Goal: Task Accomplishment & Management: Complete application form

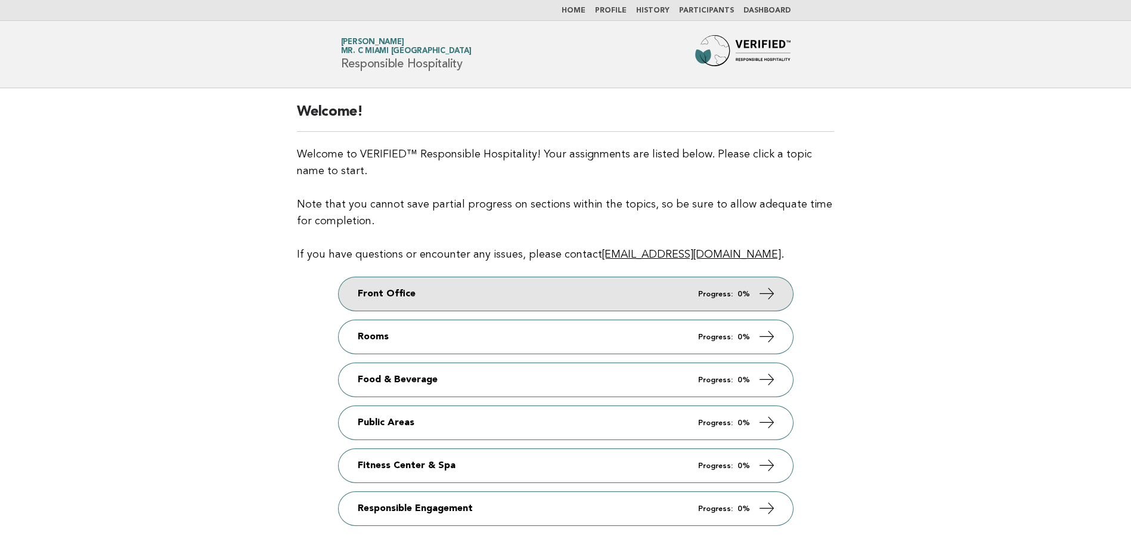
drag, startPoint x: 752, startPoint y: 305, endPoint x: 745, endPoint y: 305, distance: 7.2
click at [752, 305] on link "Front Office Progress: 0%" at bounding box center [566, 293] width 454 height 33
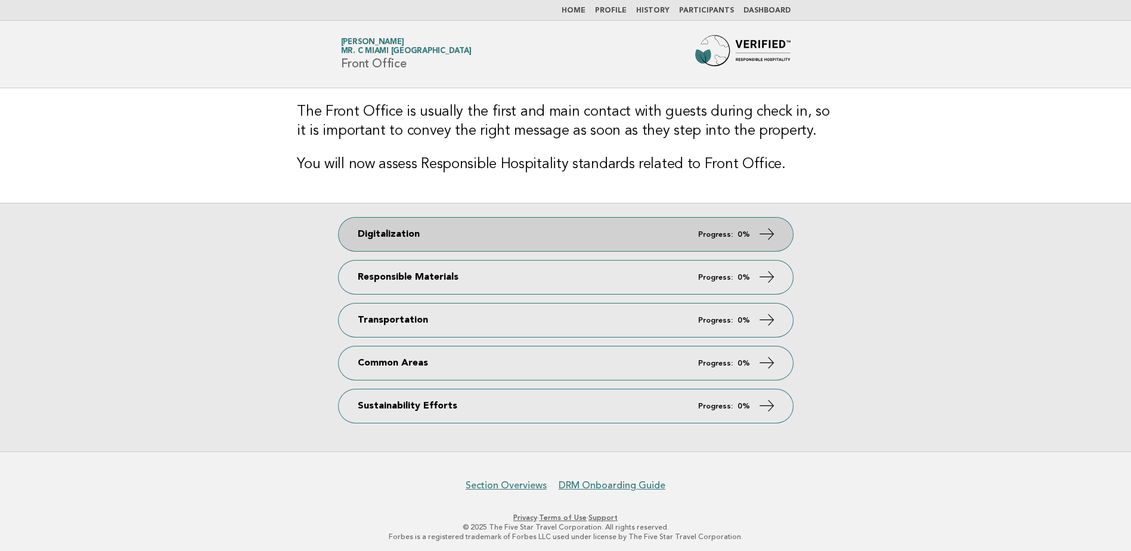
click at [721, 224] on link "Digitalization Progress: 0%" at bounding box center [566, 234] width 454 height 33
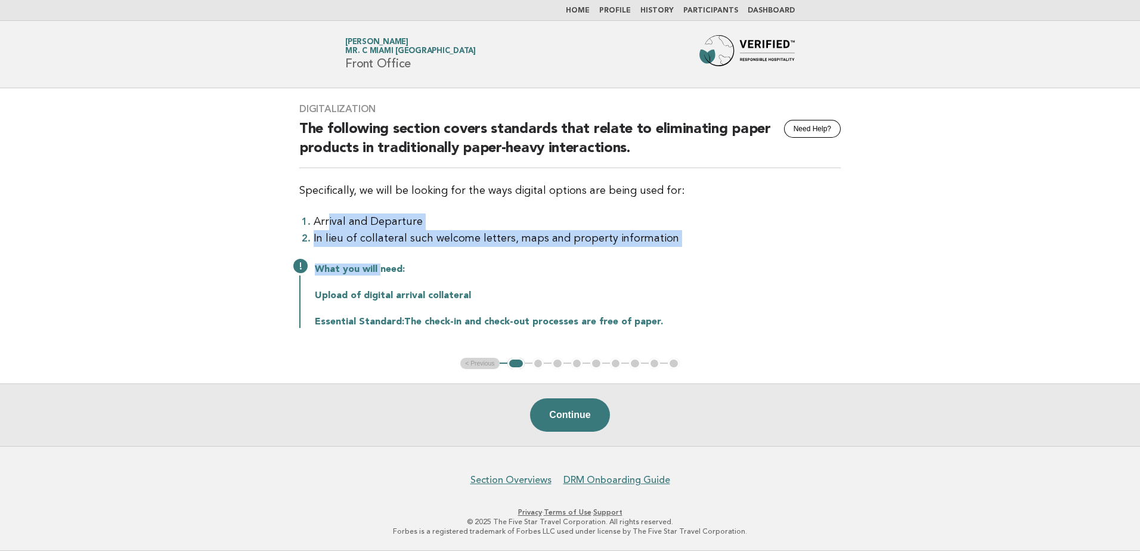
drag, startPoint x: 327, startPoint y: 204, endPoint x: 379, endPoint y: 265, distance: 79.5
click at [379, 265] on div "Digitalization Need Help? The following section covers standards that relate to…" at bounding box center [570, 223] width 570 height 268
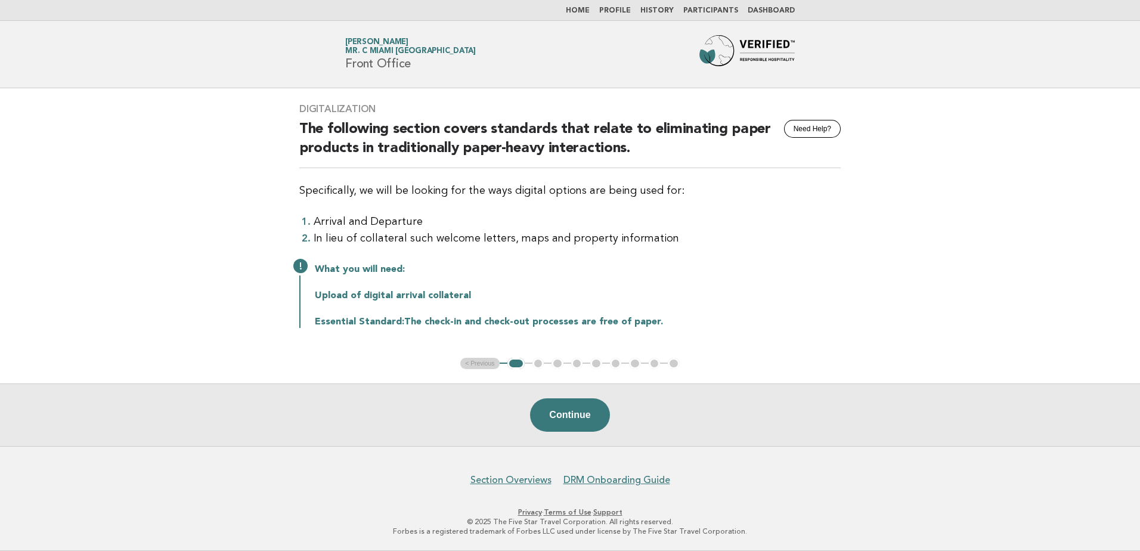
drag, startPoint x: 379, startPoint y: 265, endPoint x: 429, endPoint y: 274, distance: 51.0
click at [429, 274] on p "What you will need:" at bounding box center [578, 270] width 526 height 12
drag, startPoint x: 479, startPoint y: 297, endPoint x: 295, endPoint y: 295, distance: 184.2
click at [295, 295] on div "Digitalization Need Help? The following section covers standards that relate to…" at bounding box center [570, 223] width 570 height 268
drag, startPoint x: 295, startPoint y: 295, endPoint x: 435, endPoint y: 315, distance: 141.7
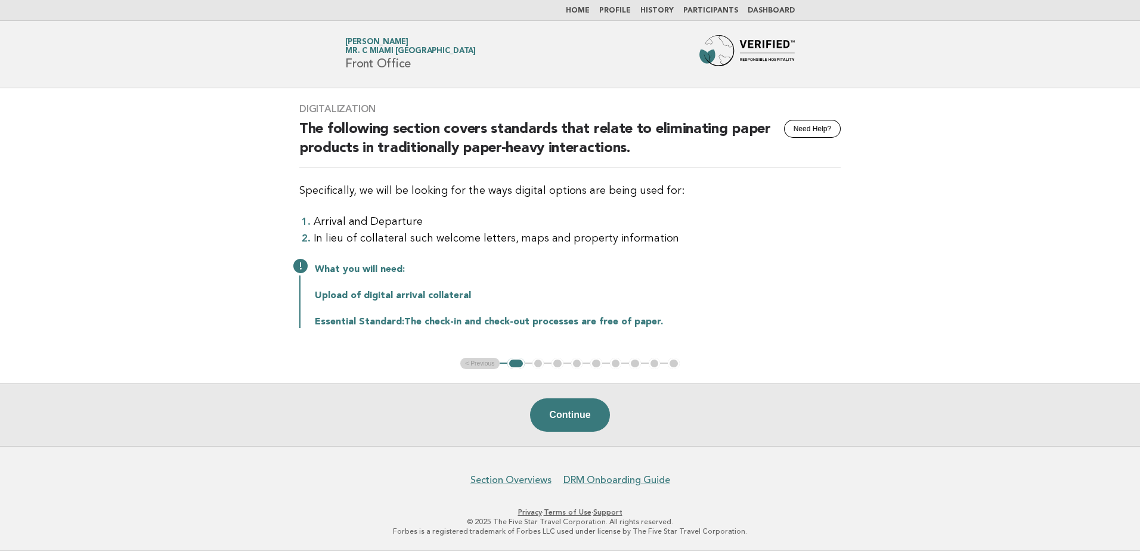
click at [435, 315] on div "What you will need: Upload of digital arrival collateral Essential Standard: Th…" at bounding box center [569, 294] width 541 height 67
click at [534, 363] on ul "< Previous 1 2 3 4 5 6 7 8 9" at bounding box center [569, 364] width 219 height 12
click at [489, 364] on ul "< Previous 1 2 3 4 5 6 7 8 9" at bounding box center [569, 364] width 219 height 12
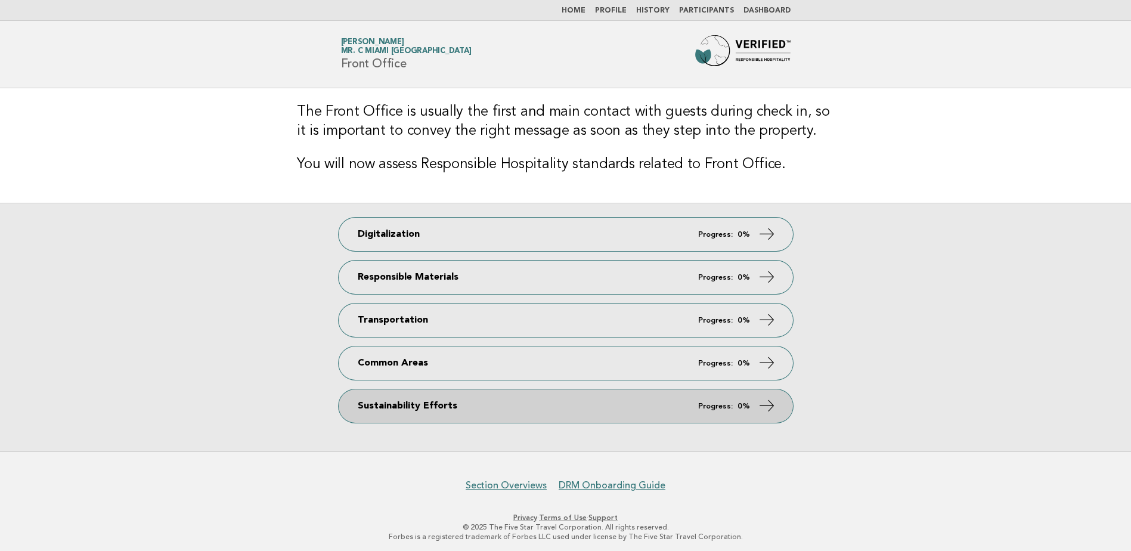
click at [627, 413] on link "Sustainability Efforts Progress: 0%" at bounding box center [566, 405] width 454 height 33
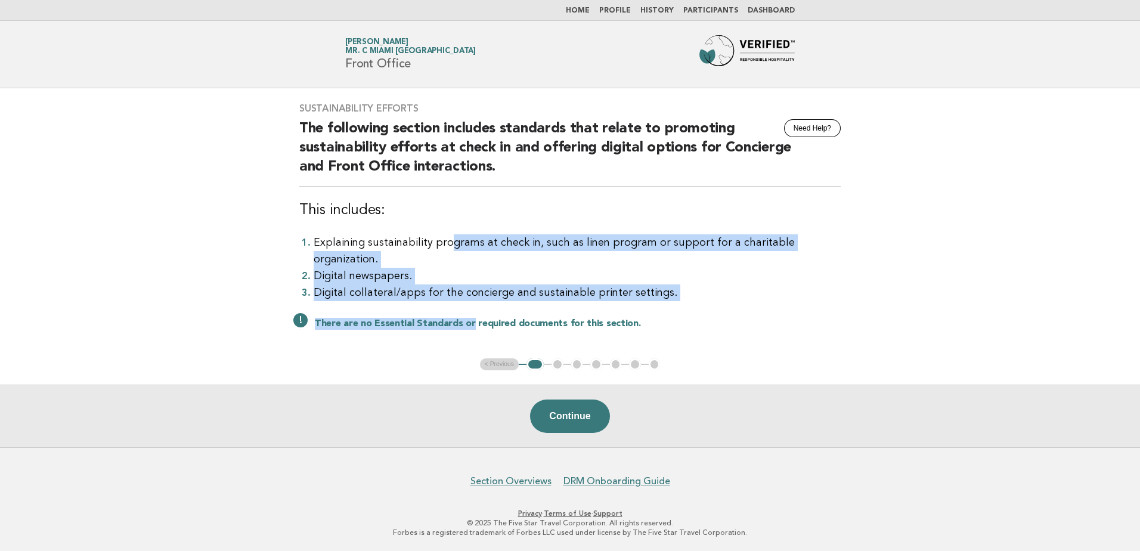
drag, startPoint x: 445, startPoint y: 249, endPoint x: 469, endPoint y: 301, distance: 57.6
click at [469, 301] on div "Sustainability Efforts Need Help? The following section includes standards that…" at bounding box center [570, 223] width 570 height 270
click at [637, 292] on li "Digital collateral/apps for the concierge and sustainable printer settings." at bounding box center [577, 292] width 527 height 17
drag, startPoint x: 476, startPoint y: 288, endPoint x: 478, endPoint y: 295, distance: 7.0
click at [478, 295] on div "Sustainability Efforts Need Help? The following section includes standards that…" at bounding box center [570, 223] width 570 height 270
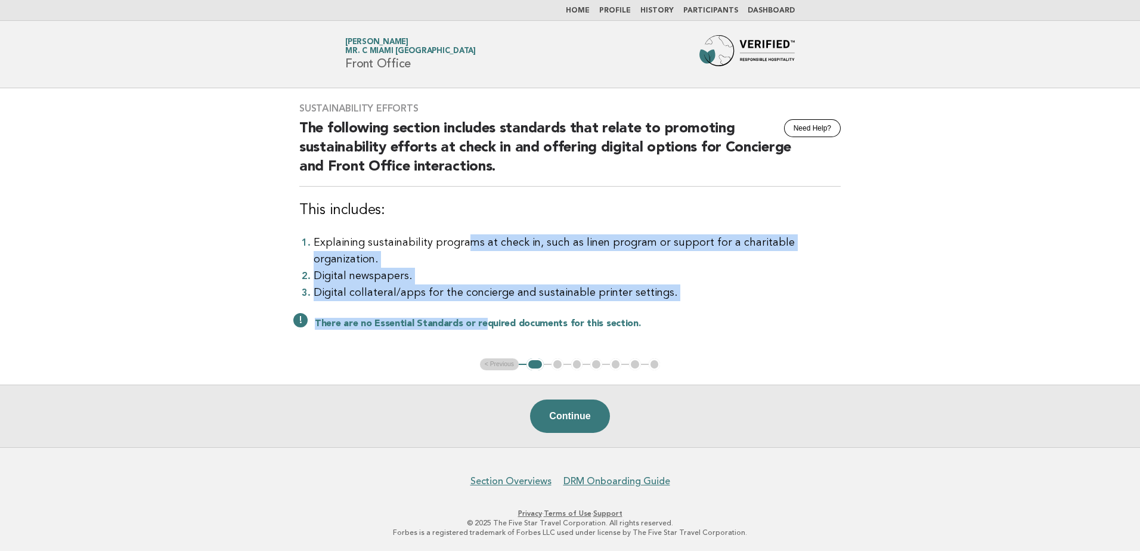
drag, startPoint x: 478, startPoint y: 295, endPoint x: 648, endPoint y: 284, distance: 170.2
click at [648, 284] on li "Digital collateral/apps for the concierge and sustainable printer settings." at bounding box center [577, 292] width 527 height 17
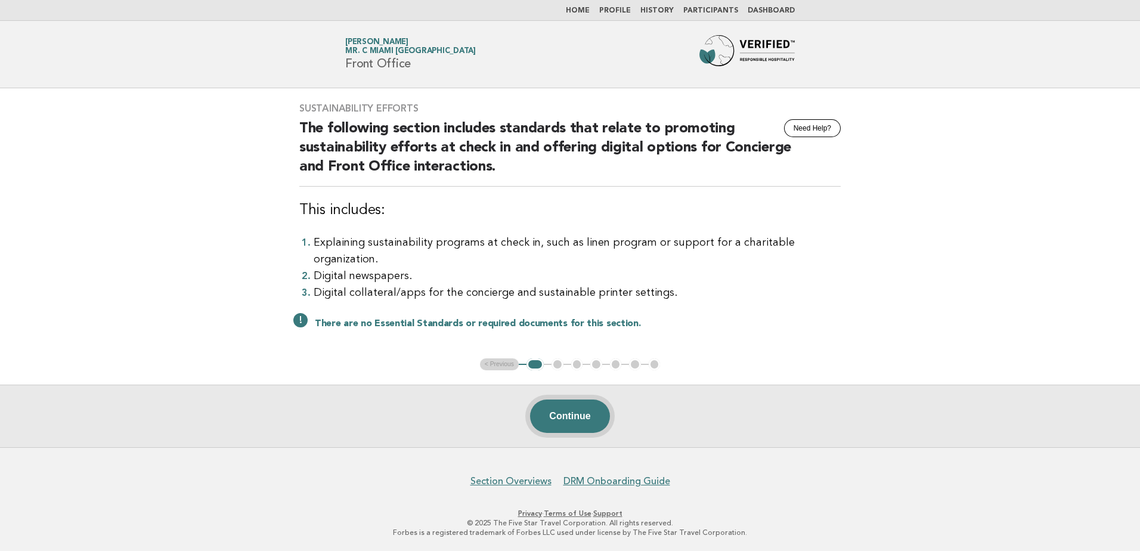
click at [570, 420] on button "Continue" at bounding box center [569, 415] width 79 height 33
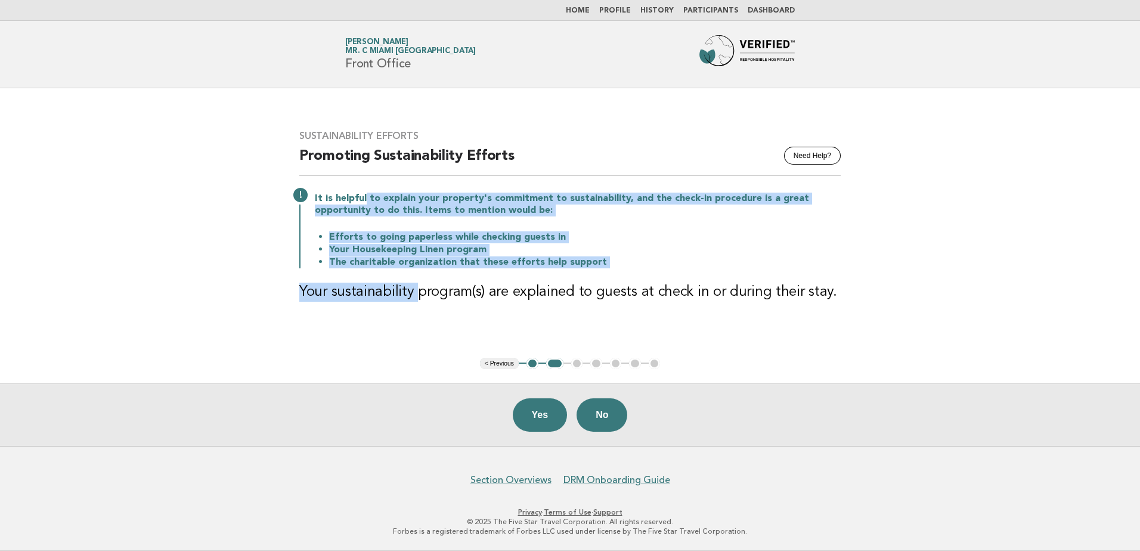
drag, startPoint x: 383, startPoint y: 224, endPoint x: 414, endPoint y: 270, distance: 56.2
click at [414, 270] on div "Sustainability Efforts Need Help? Promoting Sustainability Efforts It is helpfu…" at bounding box center [570, 223] width 570 height 215
drag, startPoint x: 414, startPoint y: 270, endPoint x: 557, endPoint y: 252, distance: 143.6
click at [557, 252] on li "Your Housekeeping Linen program" at bounding box center [585, 249] width 512 height 13
drag, startPoint x: 451, startPoint y: 188, endPoint x: 495, endPoint y: 273, distance: 95.7
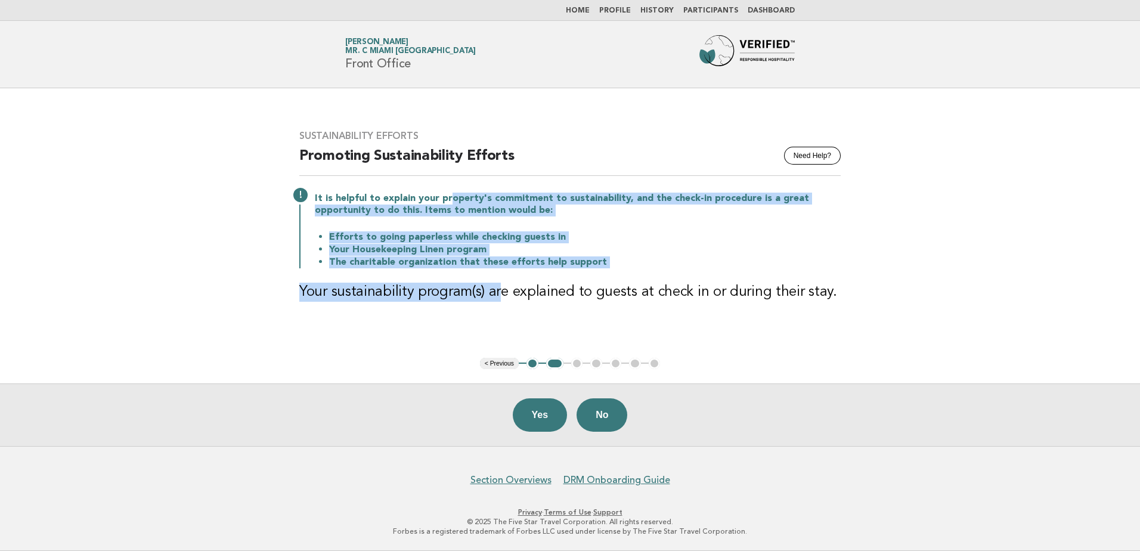
click at [495, 273] on div "Sustainability Efforts Need Help? Promoting Sustainability Efforts It is helpfu…" at bounding box center [570, 223] width 570 height 215
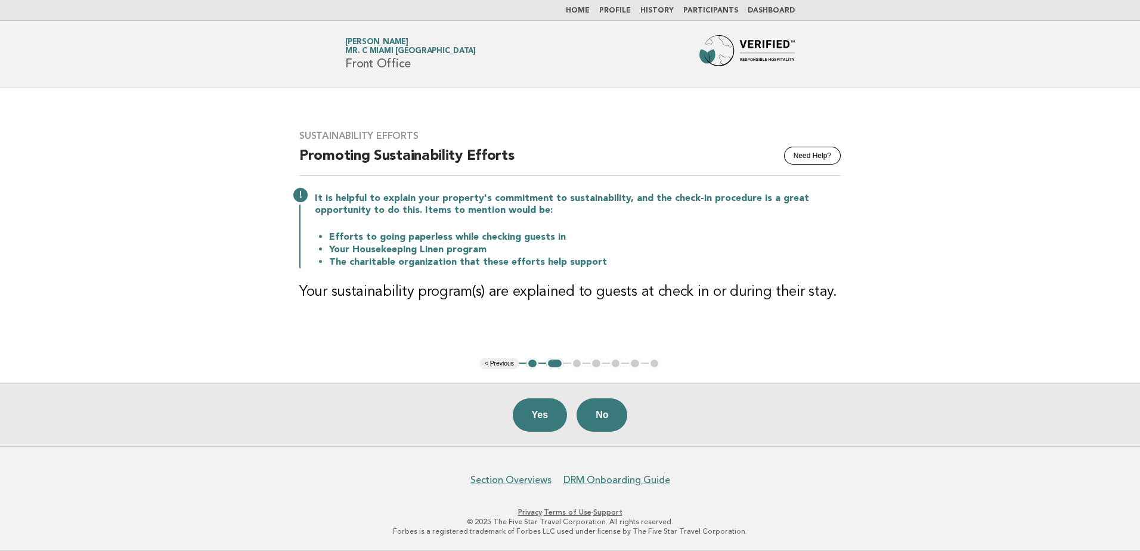
drag, startPoint x: 495, startPoint y: 273, endPoint x: 573, endPoint y: 281, distance: 78.5
click at [573, 281] on div "Sustainability Efforts Need Help? Promoting Sustainability Efforts It is helpfu…" at bounding box center [570, 223] width 570 height 215
click at [535, 411] on button "Yes" at bounding box center [540, 414] width 55 height 33
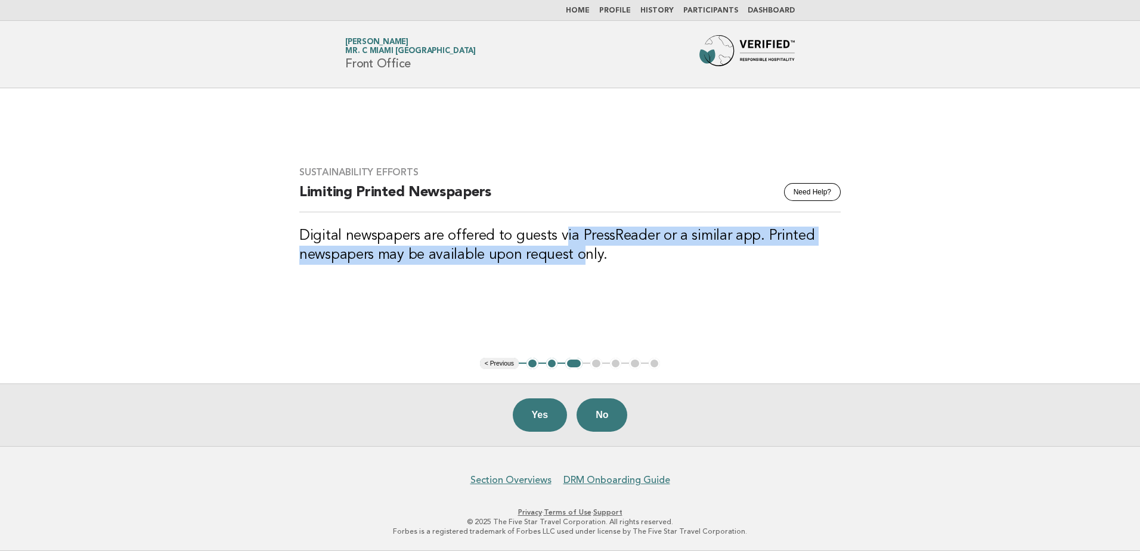
drag, startPoint x: 560, startPoint y: 225, endPoint x: 582, endPoint y: 271, distance: 50.7
click at [582, 271] on div "Sustainability Efforts Need Help? Limiting Printed Newspapers Digital newspaper…" at bounding box center [570, 222] width 570 height 141
drag, startPoint x: 582, startPoint y: 271, endPoint x: 518, endPoint y: 254, distance: 66.5
click at [518, 254] on h3 "Digital newspapers are offered to guests via PressReader or a similar app. Prin…" at bounding box center [569, 246] width 541 height 38
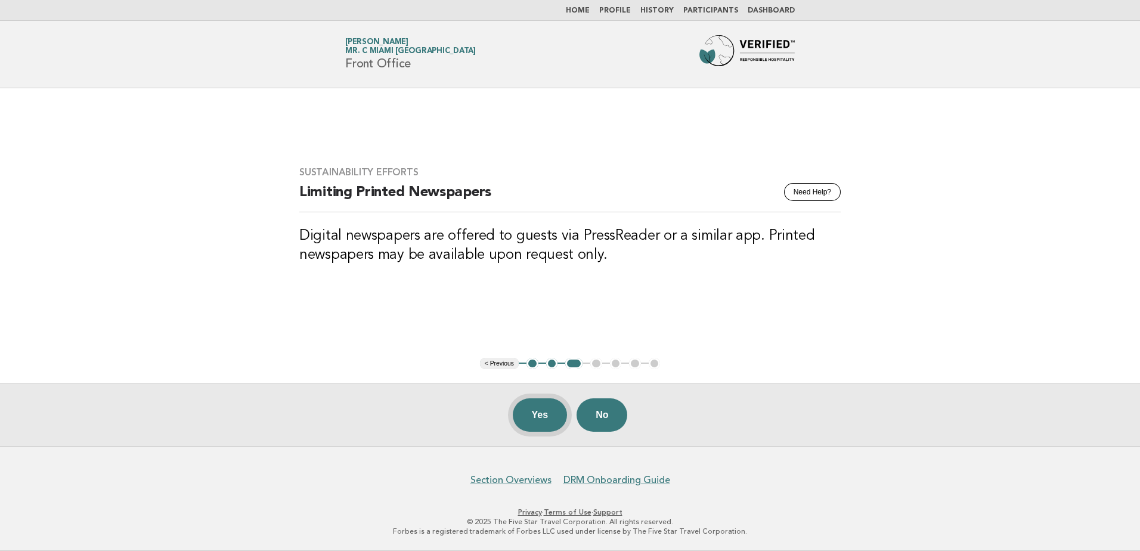
click at [535, 409] on button "Yes" at bounding box center [540, 414] width 55 height 33
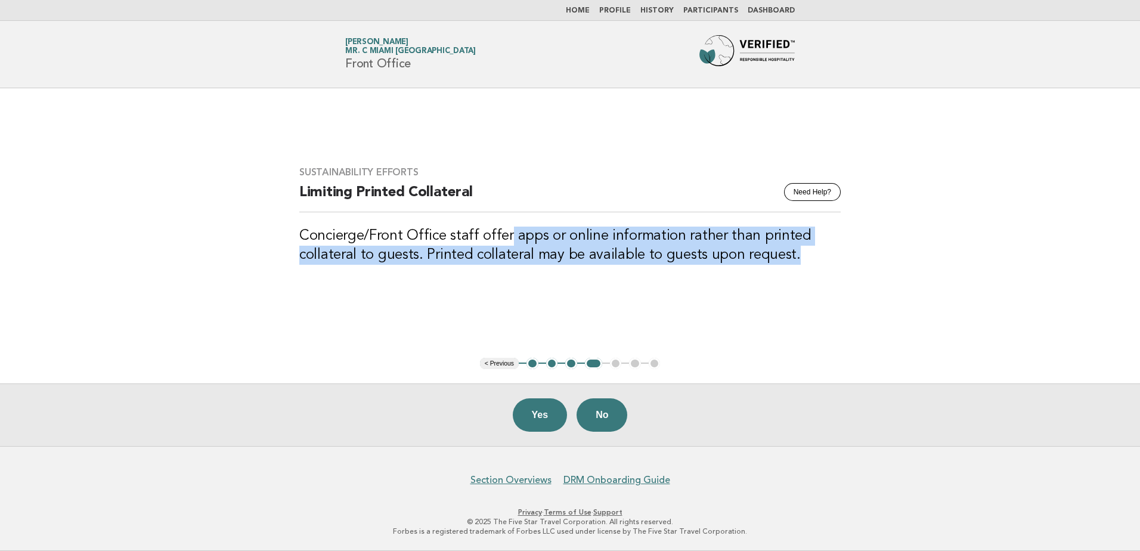
drag, startPoint x: 505, startPoint y: 234, endPoint x: 791, endPoint y: 258, distance: 287.2
click at [791, 258] on h3 "Concierge/Front Office staff offer apps or online information rather than print…" at bounding box center [569, 246] width 541 height 38
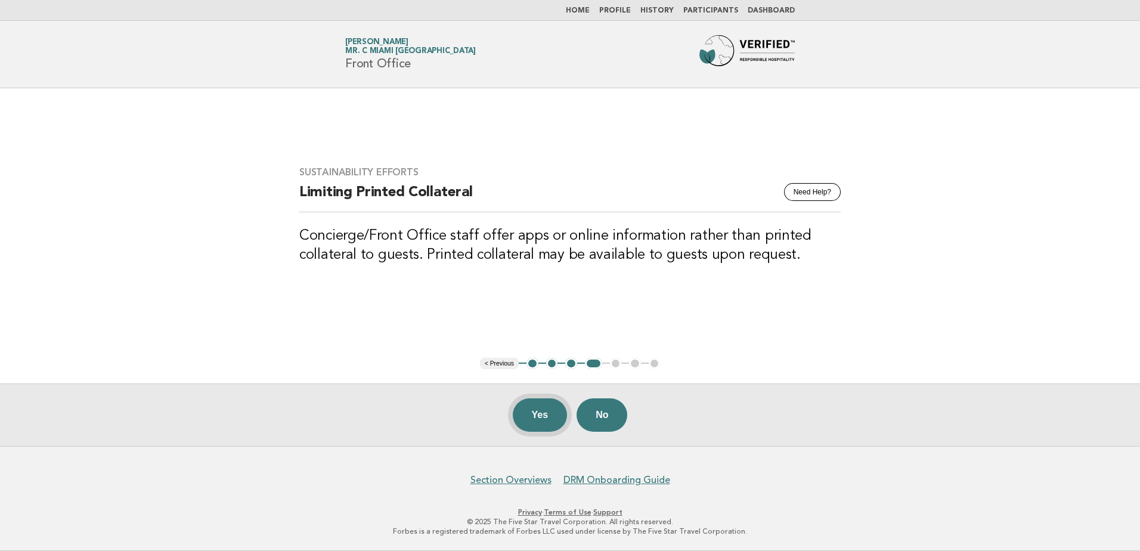
click at [534, 418] on button "Yes" at bounding box center [540, 414] width 55 height 33
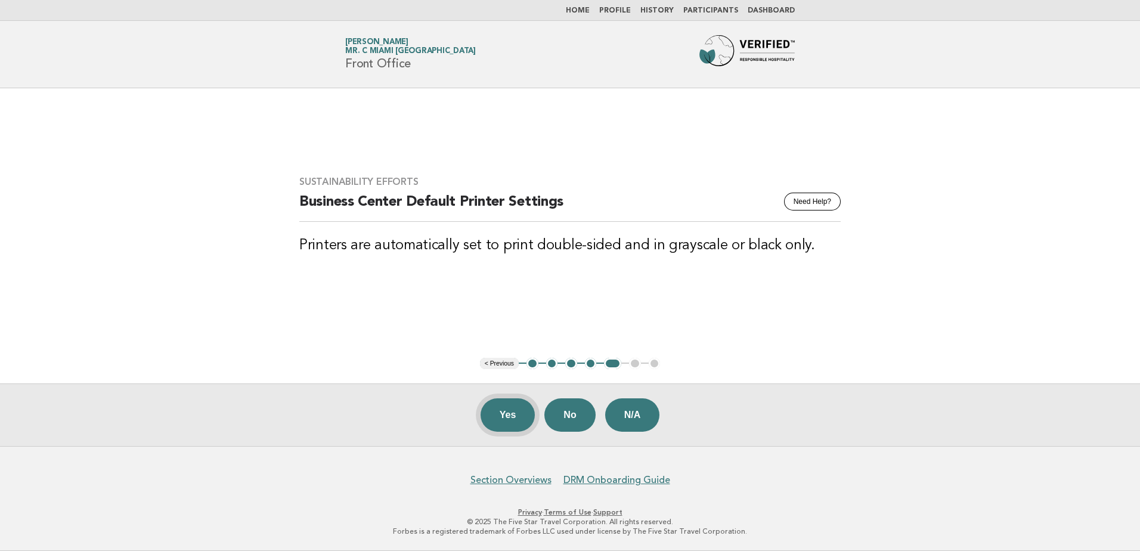
click at [506, 416] on button "Yes" at bounding box center [508, 414] width 55 height 33
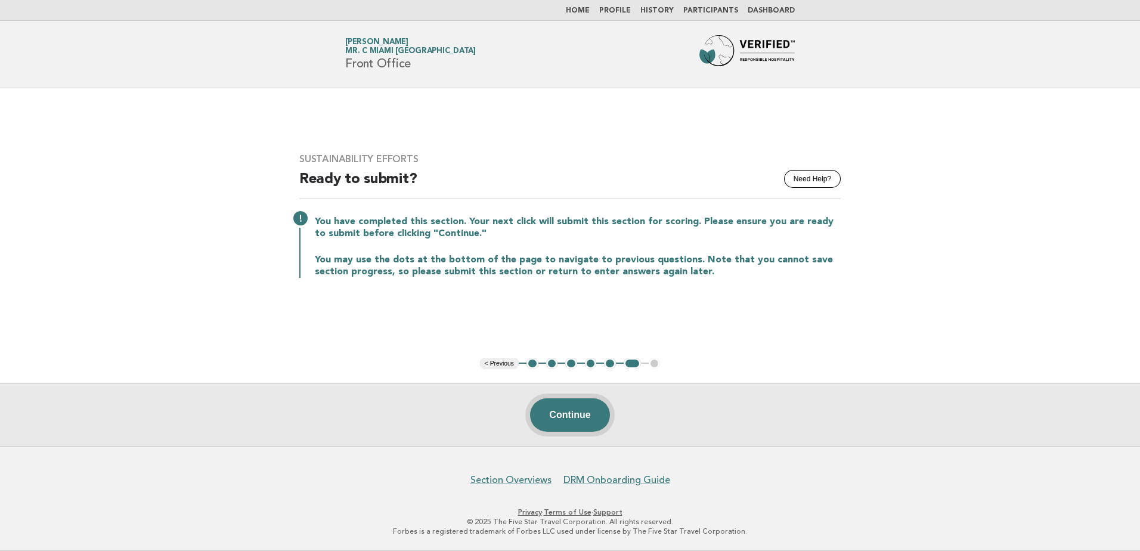
click at [574, 414] on button "Continue" at bounding box center [569, 414] width 79 height 33
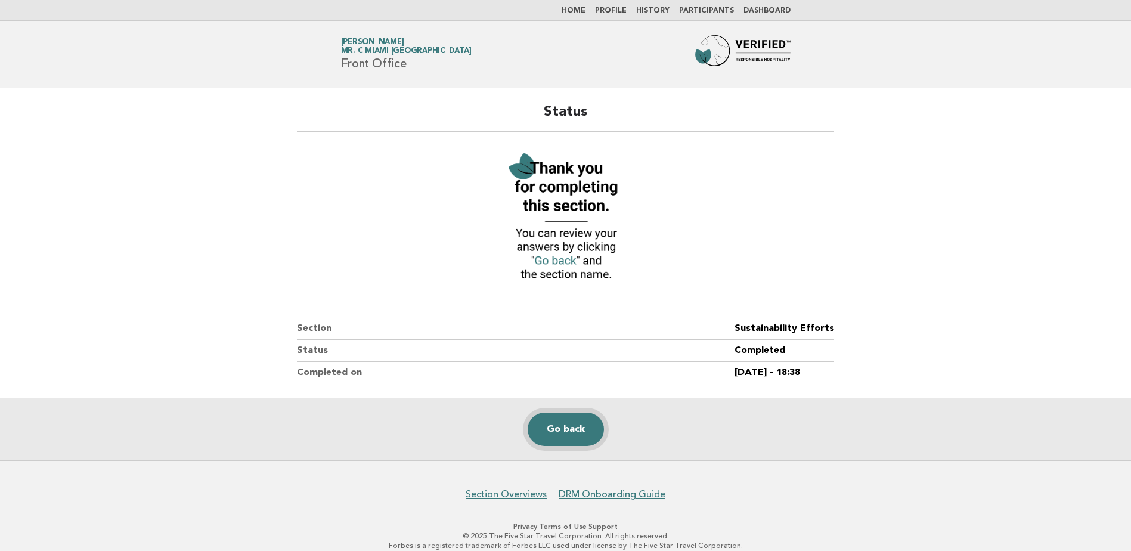
click at [562, 433] on link "Go back" at bounding box center [566, 429] width 76 height 33
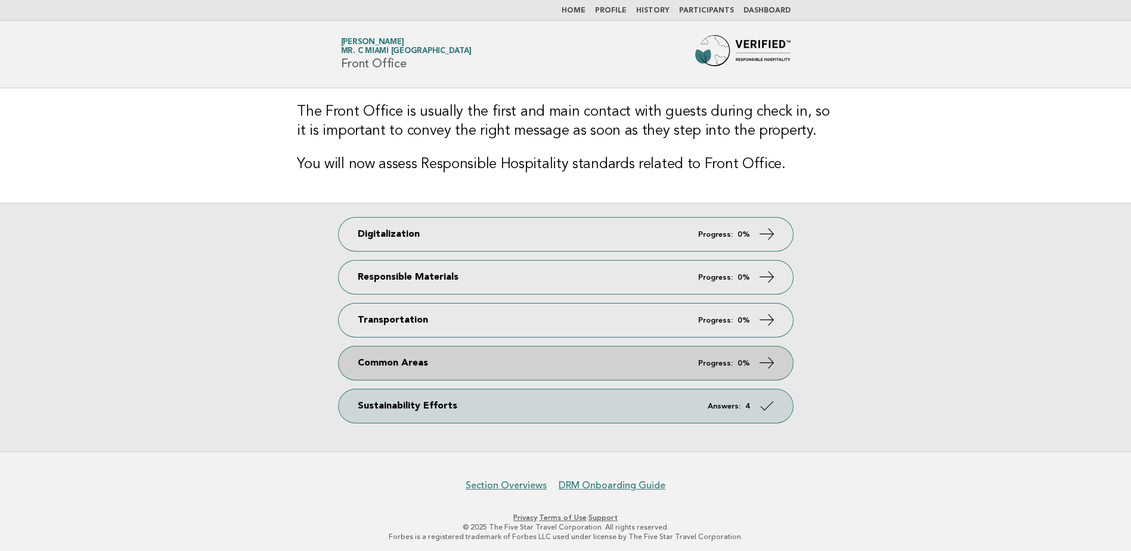
click at [684, 362] on link "Common Areas Progress: 0%" at bounding box center [566, 362] width 454 height 33
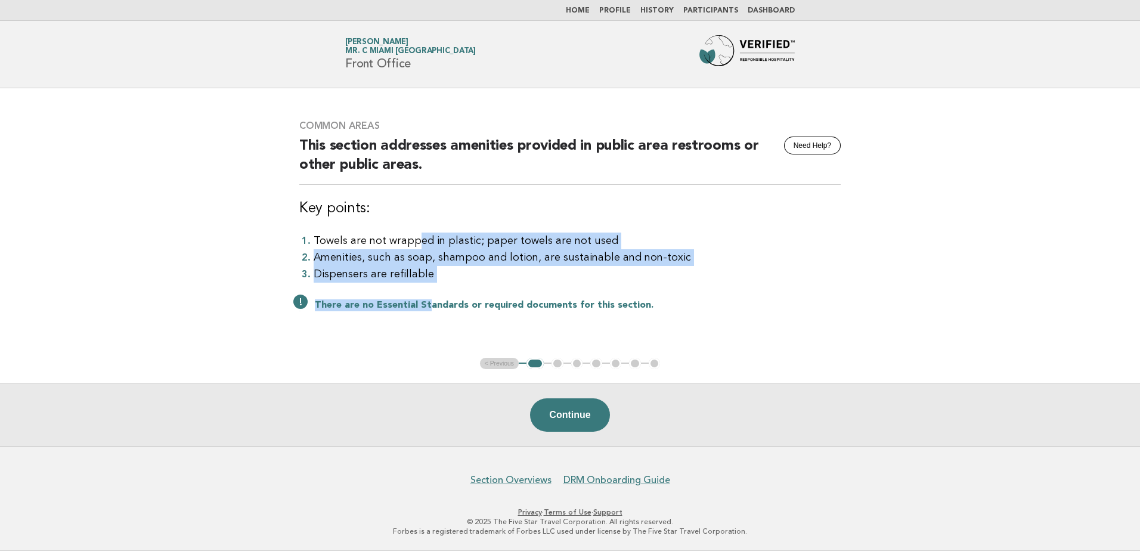
drag, startPoint x: 416, startPoint y: 231, endPoint x: 429, endPoint y: 296, distance: 66.8
click at [429, 296] on div "Common Areas Need Help? This section addresses amenities provided in public are…" at bounding box center [570, 223] width 570 height 234
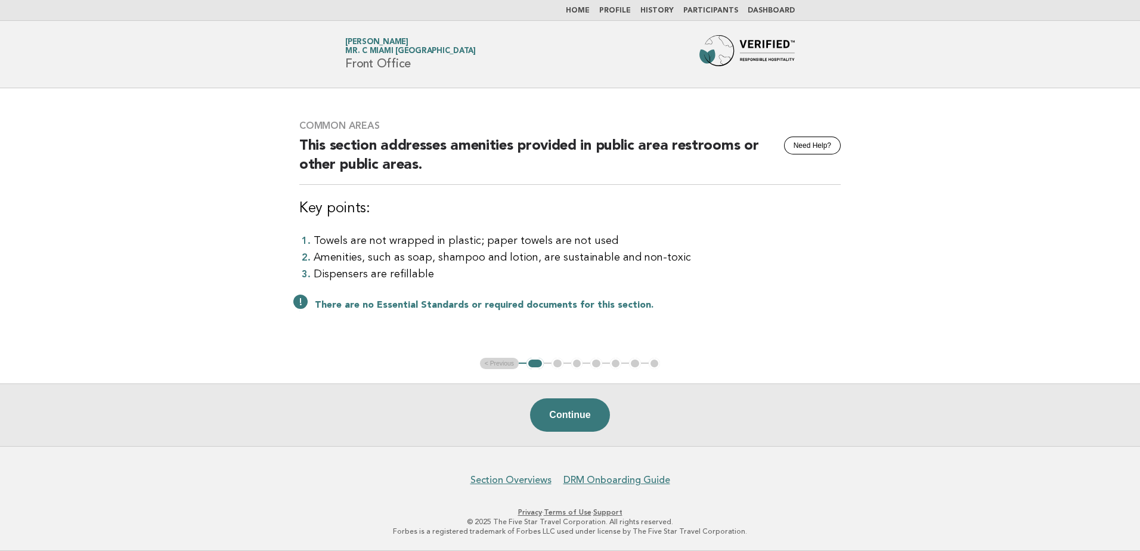
drag, startPoint x: 429, startPoint y: 296, endPoint x: 549, endPoint y: 286, distance: 120.9
click at [549, 286] on div "Common Areas Need Help? This section addresses amenities provided in public are…" at bounding box center [570, 223] width 570 height 234
click at [556, 416] on button "Continue" at bounding box center [569, 414] width 79 height 33
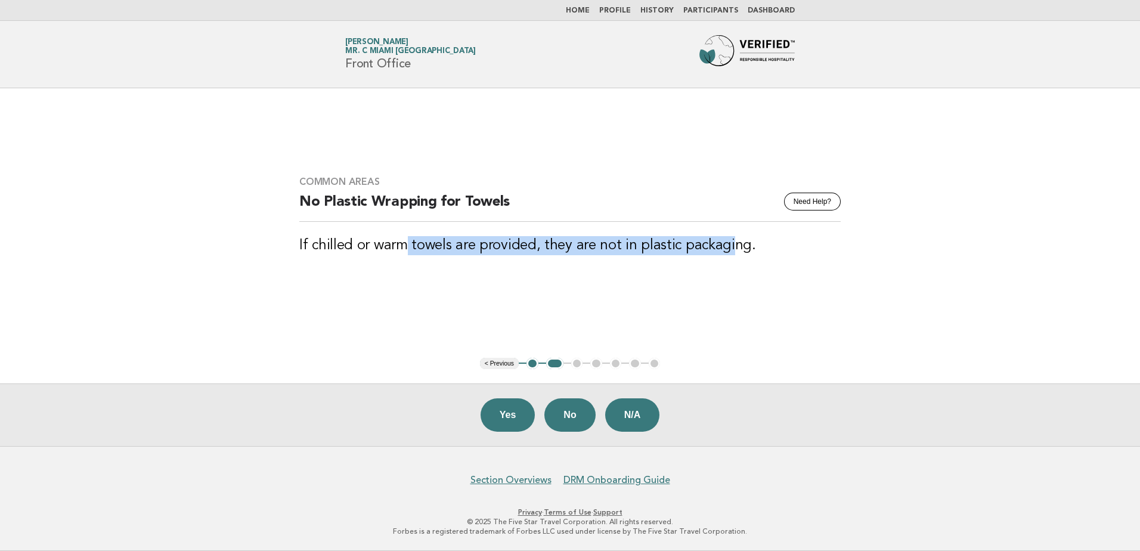
drag, startPoint x: 727, startPoint y: 252, endPoint x: 406, endPoint y: 233, distance: 321.4
click at [406, 233] on div "Common Areas Need Help? No Plastic Wrapping for Towels If chilled or warm towel…" at bounding box center [570, 223] width 570 height 122
drag, startPoint x: 406, startPoint y: 233, endPoint x: 549, endPoint y: 258, distance: 144.8
click at [549, 258] on div "Common Areas Need Help? No Plastic Wrapping for Towels If chilled or warm towel…" at bounding box center [570, 223] width 570 height 122
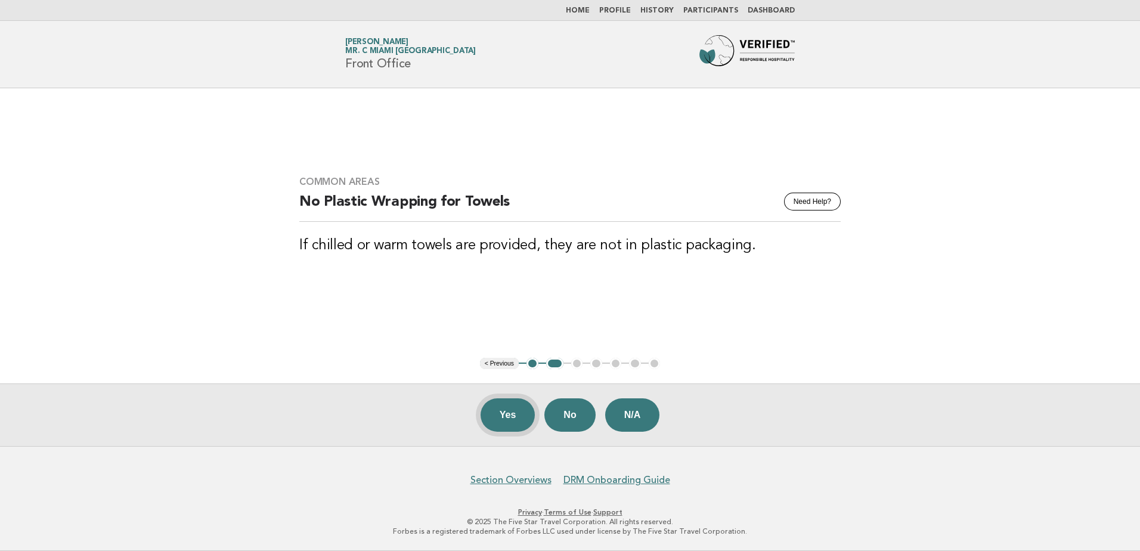
click at [504, 420] on button "Yes" at bounding box center [508, 414] width 55 height 33
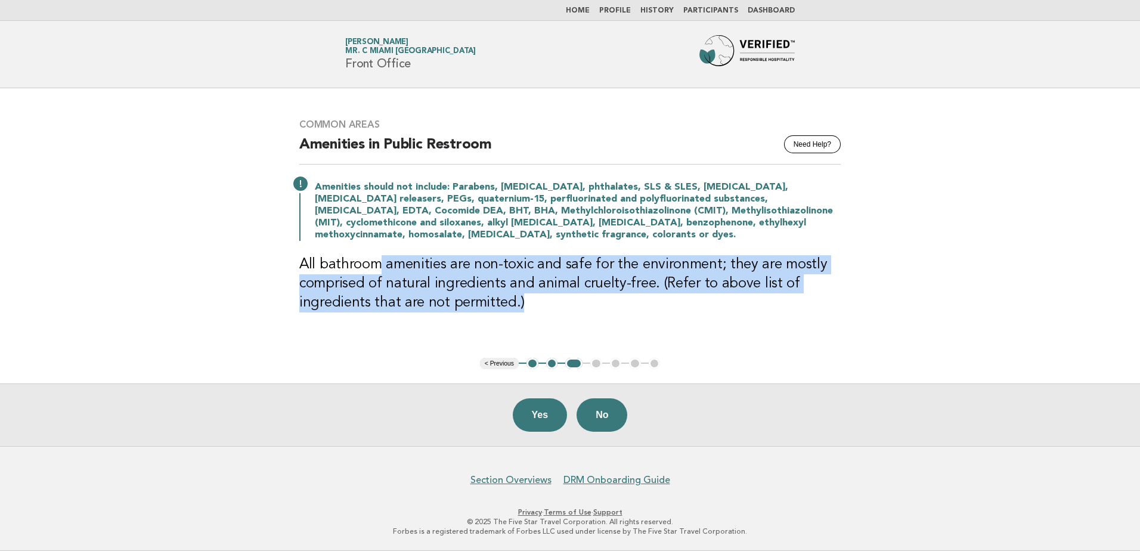
drag, startPoint x: 380, startPoint y: 264, endPoint x: 531, endPoint y: 309, distance: 156.9
click at [531, 309] on h3 "All bathroom amenities are non-toxic and safe for the environment; they are mos…" at bounding box center [569, 283] width 541 height 57
drag, startPoint x: 531, startPoint y: 309, endPoint x: 430, endPoint y: 306, distance: 100.8
click at [430, 306] on h3 "All bathroom amenities are non-toxic and safe for the environment; they are mos…" at bounding box center [569, 283] width 541 height 57
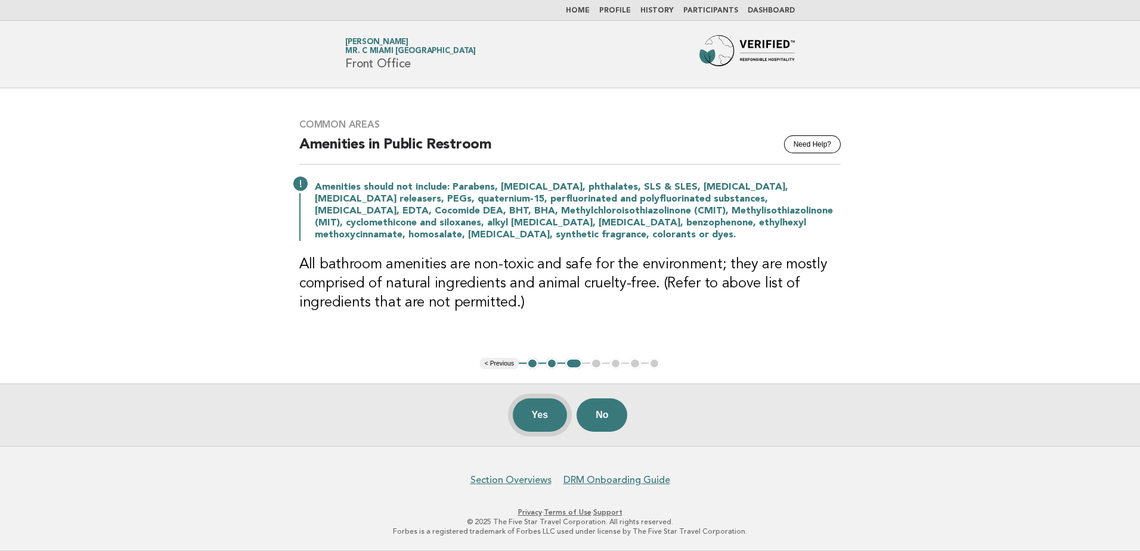
click at [531, 411] on button "Yes" at bounding box center [540, 414] width 55 height 33
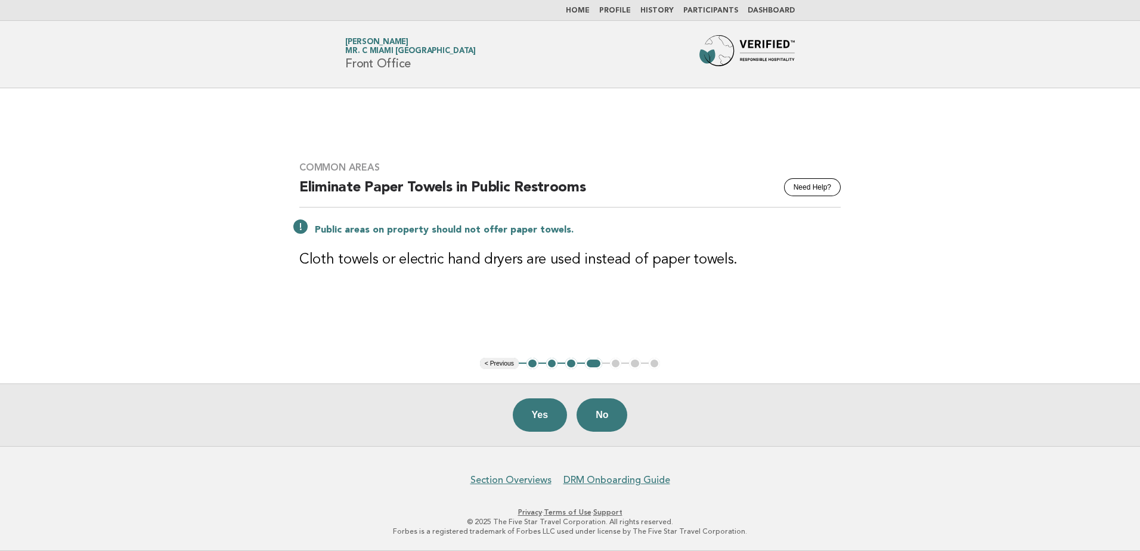
click at [535, 422] on button "Yes" at bounding box center [540, 414] width 55 height 33
click at [537, 410] on button "Yes" at bounding box center [540, 414] width 55 height 33
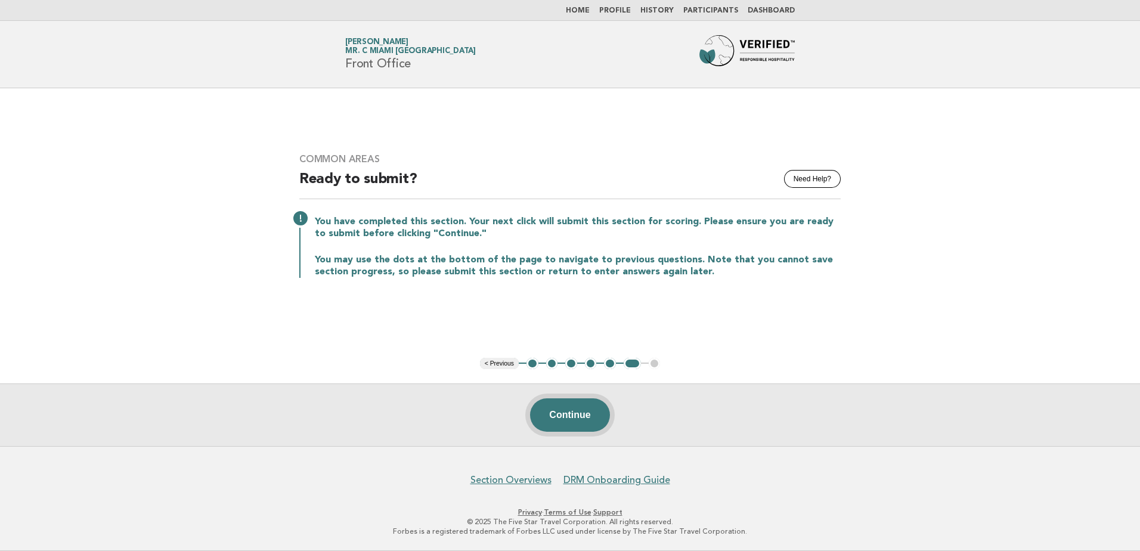
click at [585, 429] on button "Continue" at bounding box center [569, 414] width 79 height 33
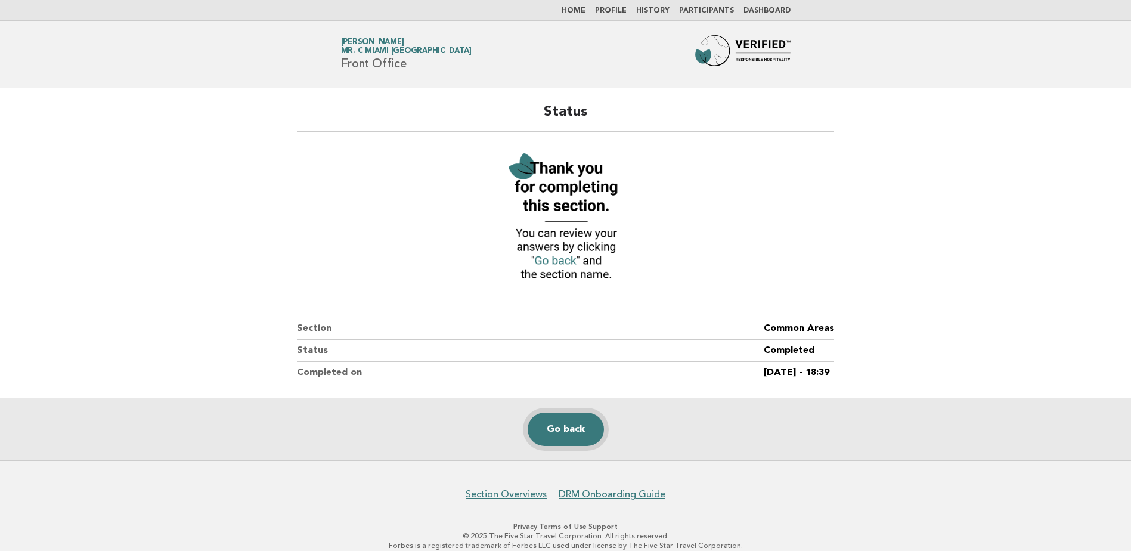
click at [575, 427] on link "Go back" at bounding box center [566, 429] width 76 height 33
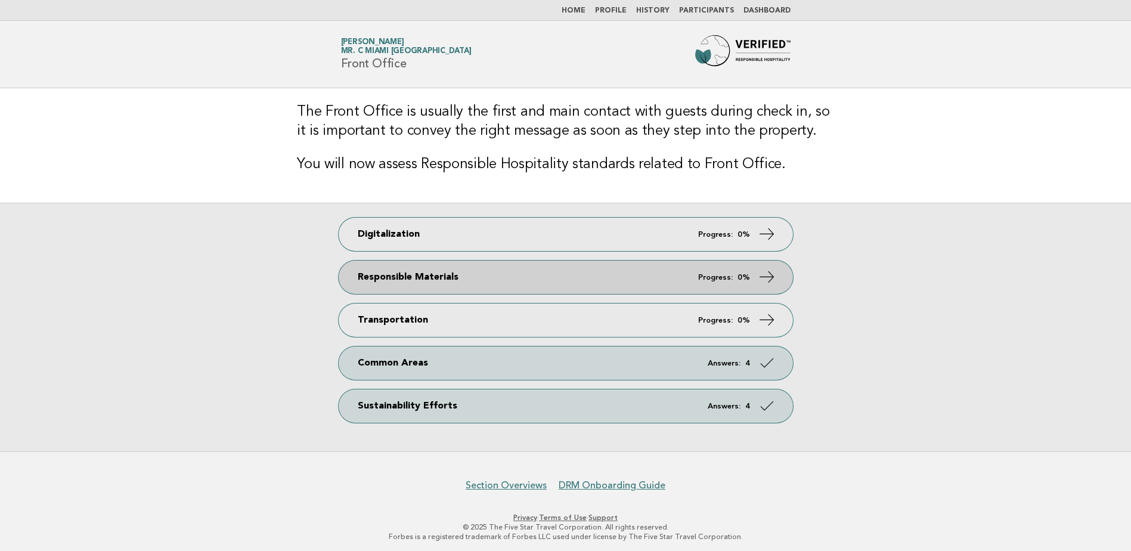
click at [589, 272] on link "Responsible Materials Progress: 0%" at bounding box center [566, 277] width 454 height 33
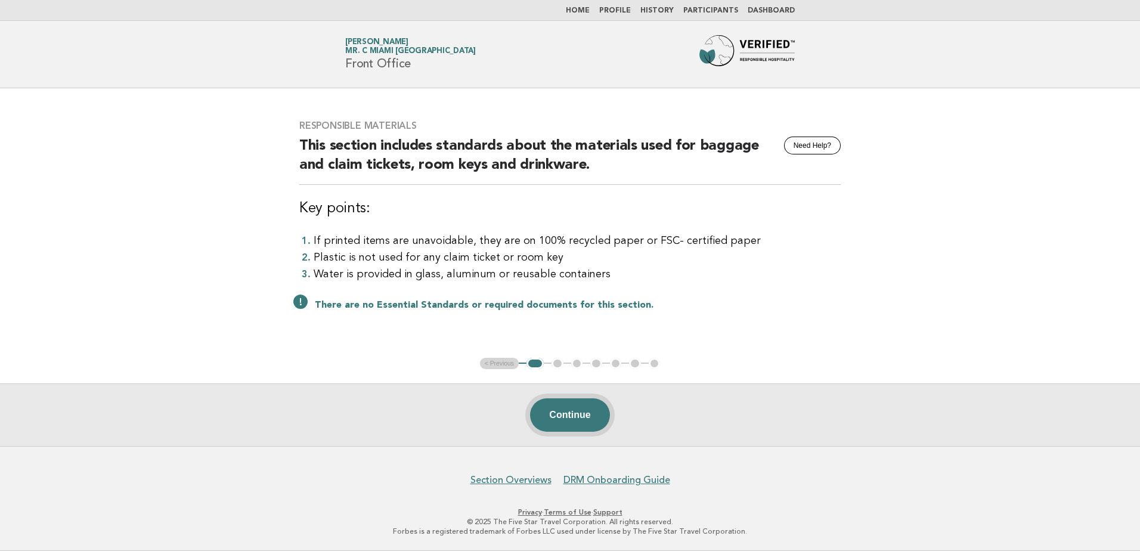
click at [567, 422] on button "Continue" at bounding box center [569, 414] width 79 height 33
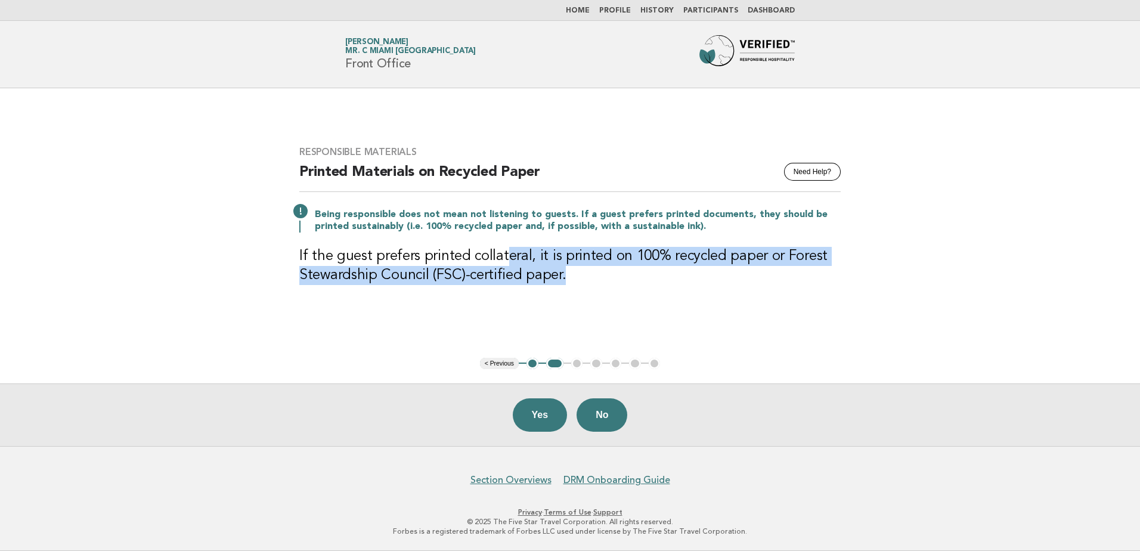
drag, startPoint x: 505, startPoint y: 265, endPoint x: 561, endPoint y: 296, distance: 64.3
click at [561, 296] on div "Responsible Materials Need Help? Printed Materials on Recycled Paper Being resp…" at bounding box center [570, 223] width 570 height 182
drag, startPoint x: 561, startPoint y: 296, endPoint x: 486, endPoint y: 277, distance: 77.7
click at [486, 277] on h3 "If the guest prefers printed collateral, it is printed on 100% recycled paper o…" at bounding box center [569, 266] width 541 height 38
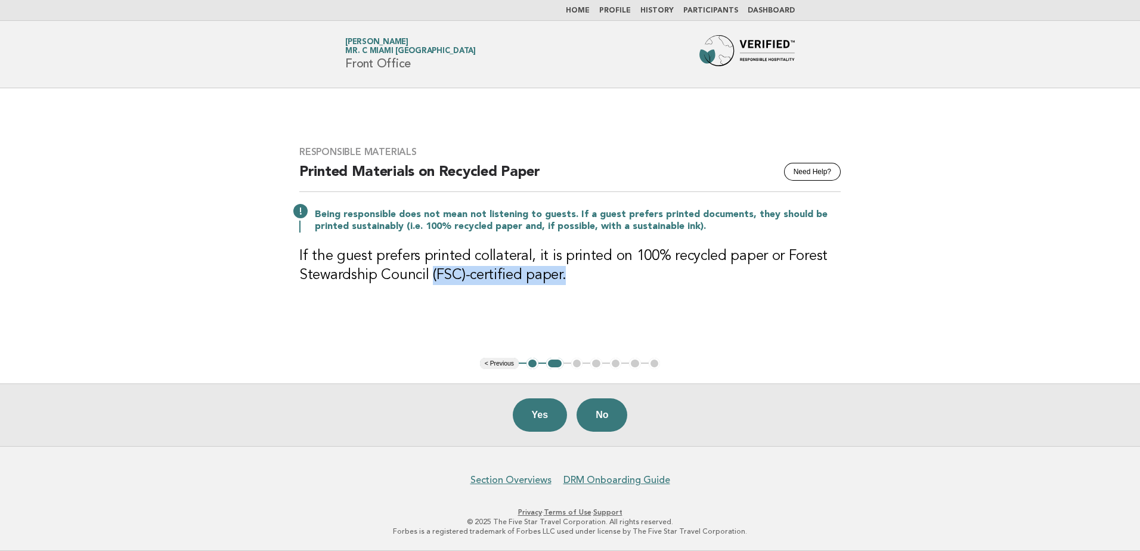
drag, startPoint x: 432, startPoint y: 270, endPoint x: 560, endPoint y: 282, distance: 129.3
click at [560, 282] on h3 "If the guest prefers printed collateral, it is printed on 100% recycled paper o…" at bounding box center [569, 266] width 541 height 38
click at [396, 60] on h1 "Forbes Travel Guide Sofia Szuster Mr. C Miami Coconut Grove Front Office" at bounding box center [410, 54] width 131 height 31
click at [631, 8] on link "Profile" at bounding box center [615, 10] width 32 height 7
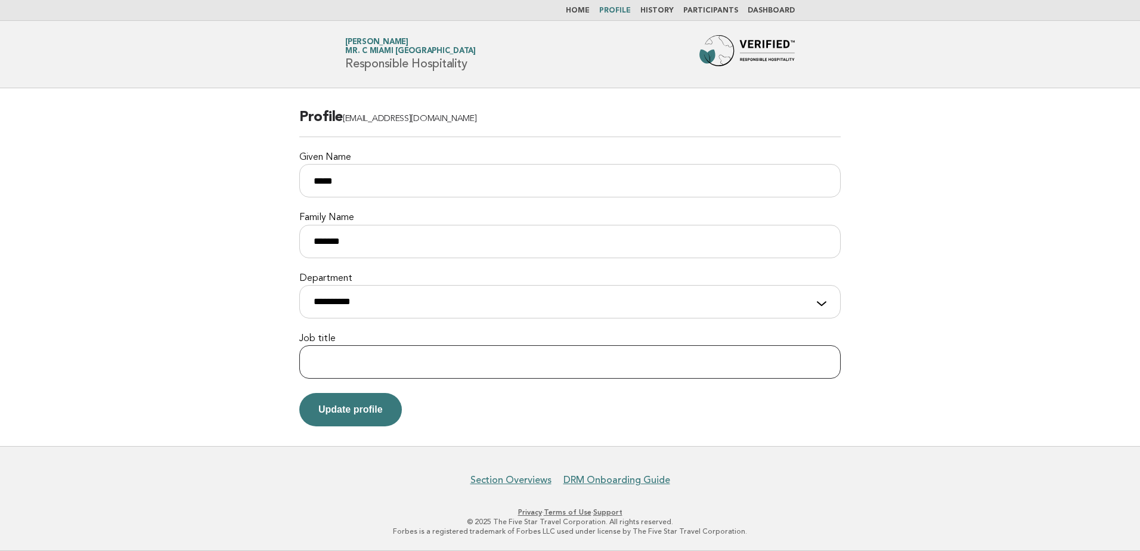
click at [446, 367] on input "Job title" at bounding box center [569, 361] width 541 height 33
click at [401, 311] on select "**********" at bounding box center [569, 301] width 541 height 33
select select "**********"
click at [299, 285] on select "**********" at bounding box center [569, 301] width 541 height 33
click at [435, 363] on input "Job title" at bounding box center [569, 361] width 541 height 33
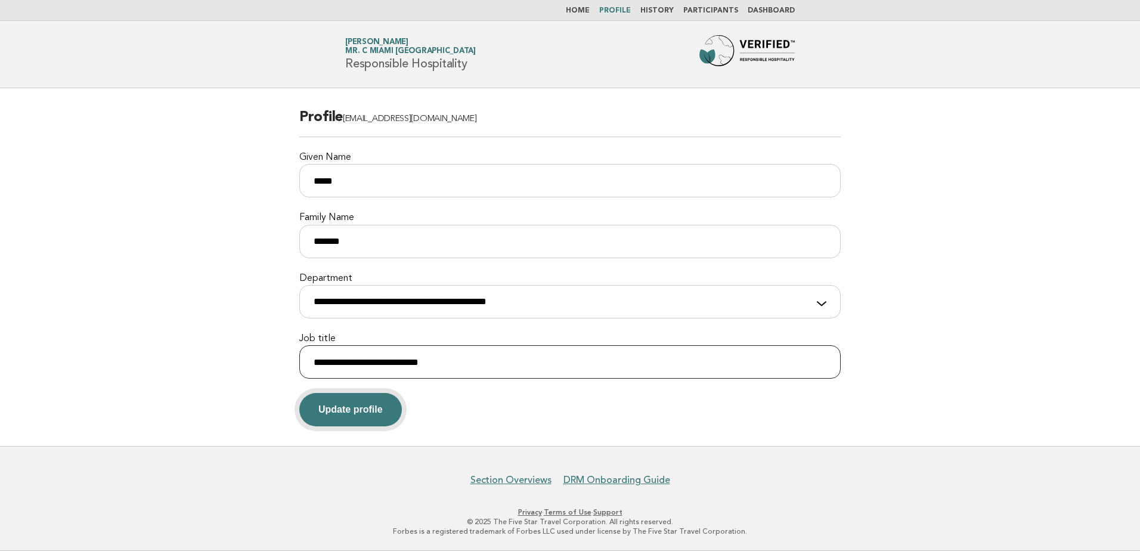
type input "**********"
click at [382, 398] on button "Update profile" at bounding box center [350, 409] width 103 height 33
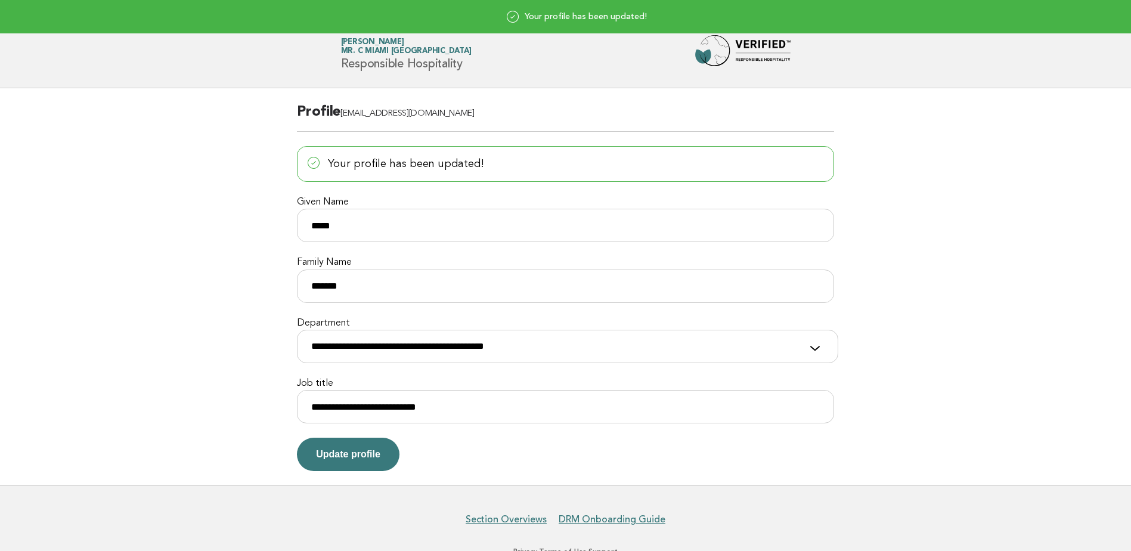
click at [601, 81] on header "Forbes Travel Guide [PERSON_NAME] Mr. C Miami [GEOGRAPHIC_DATA] Responsible Hos…" at bounding box center [565, 54] width 1131 height 67
click at [634, 55] on div "Forbes Travel Guide [PERSON_NAME] Mr. C Miami [GEOGRAPHIC_DATA] Responsible Hos…" at bounding box center [565, 54] width 483 height 38
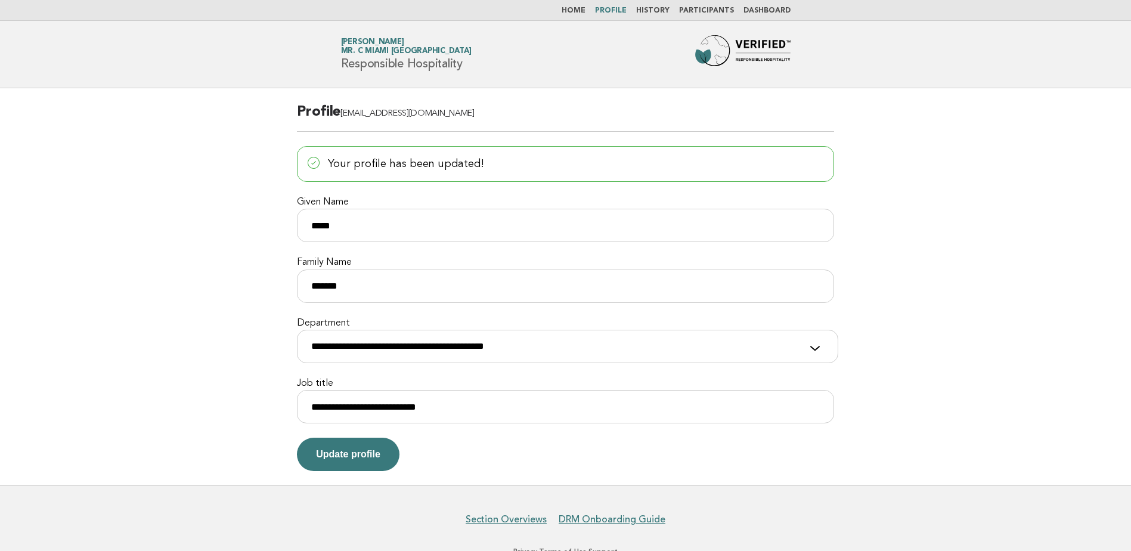
click at [717, 14] on link "Participants" at bounding box center [706, 10] width 55 height 7
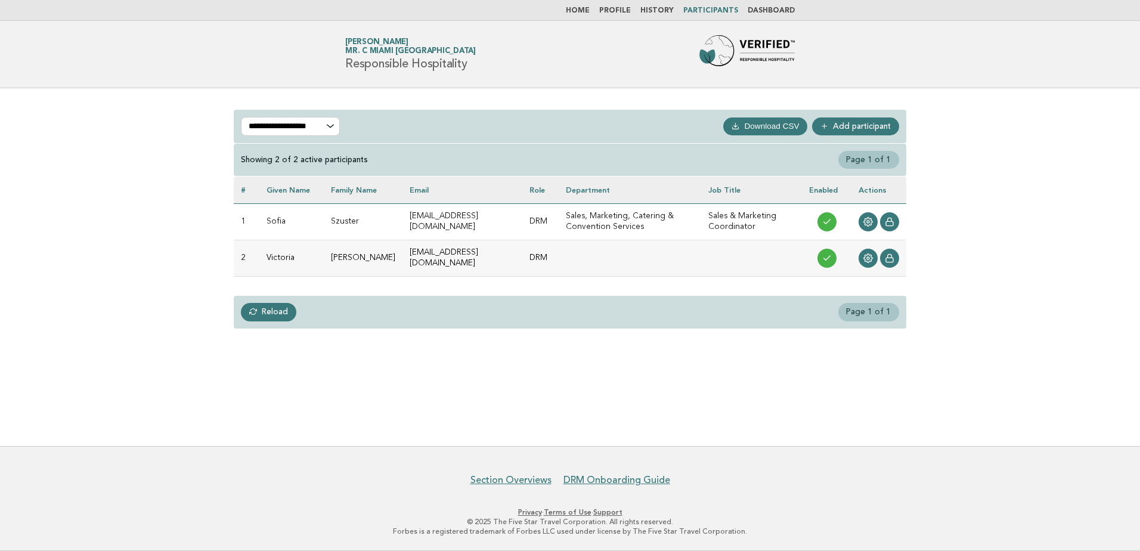
click at [884, 119] on link "Add participant" at bounding box center [855, 126] width 87 height 18
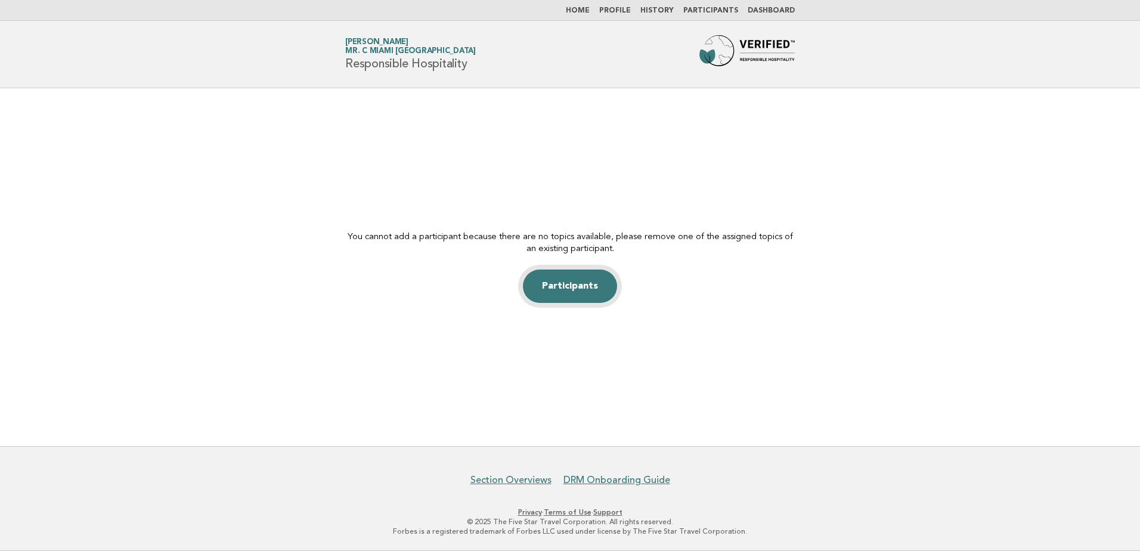
click at [589, 292] on link "Participants" at bounding box center [570, 285] width 94 height 33
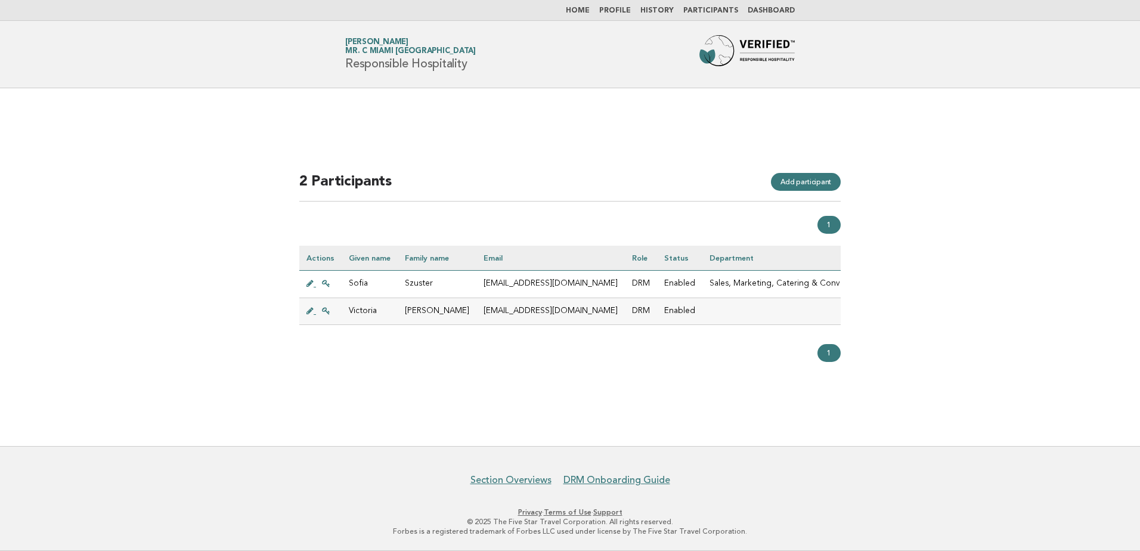
click at [666, 10] on link "History" at bounding box center [656, 10] width 33 height 7
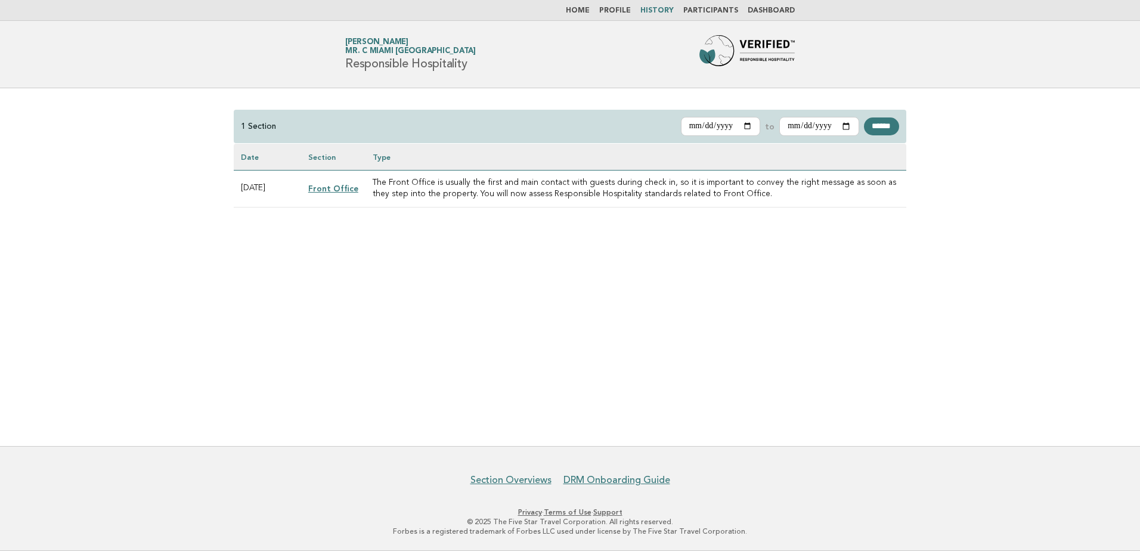
click at [628, 13] on link "Profile" at bounding box center [615, 10] width 32 height 7
click at [770, 10] on link "Dashboard" at bounding box center [771, 10] width 47 height 7
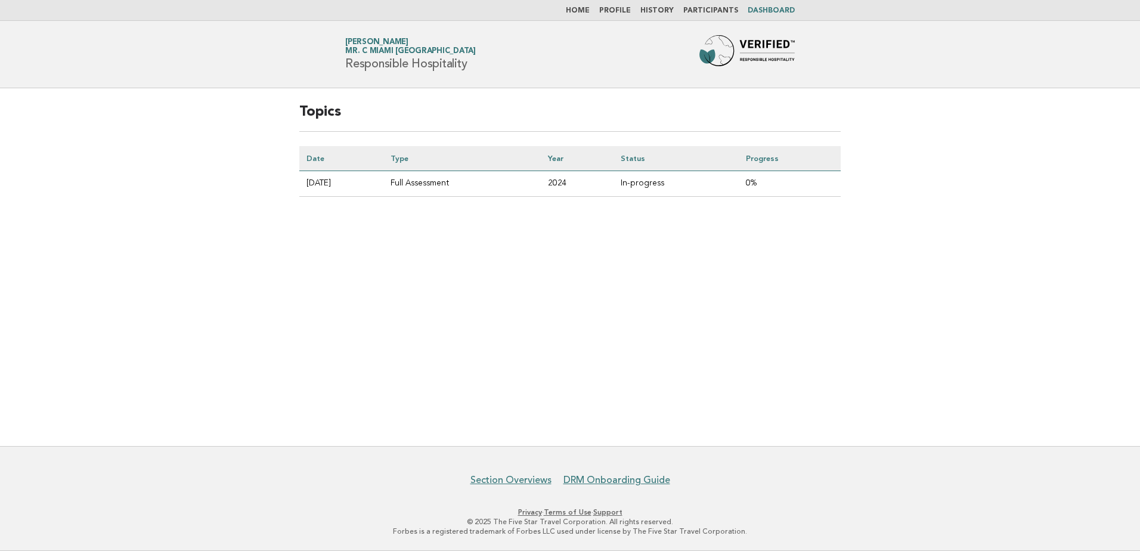
click at [590, 8] on link "Home" at bounding box center [578, 10] width 24 height 7
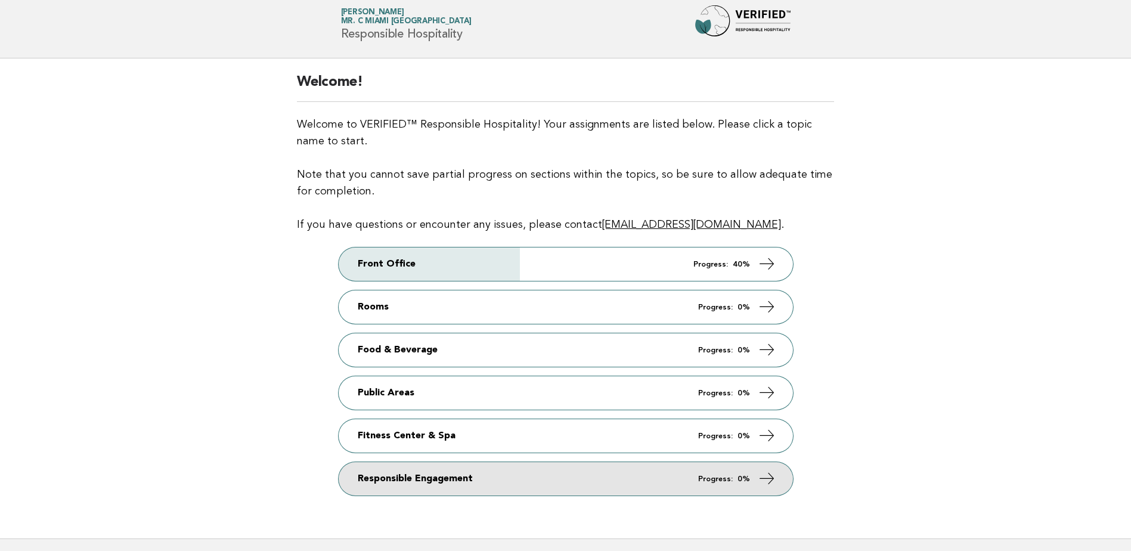
scroll to position [60, 0]
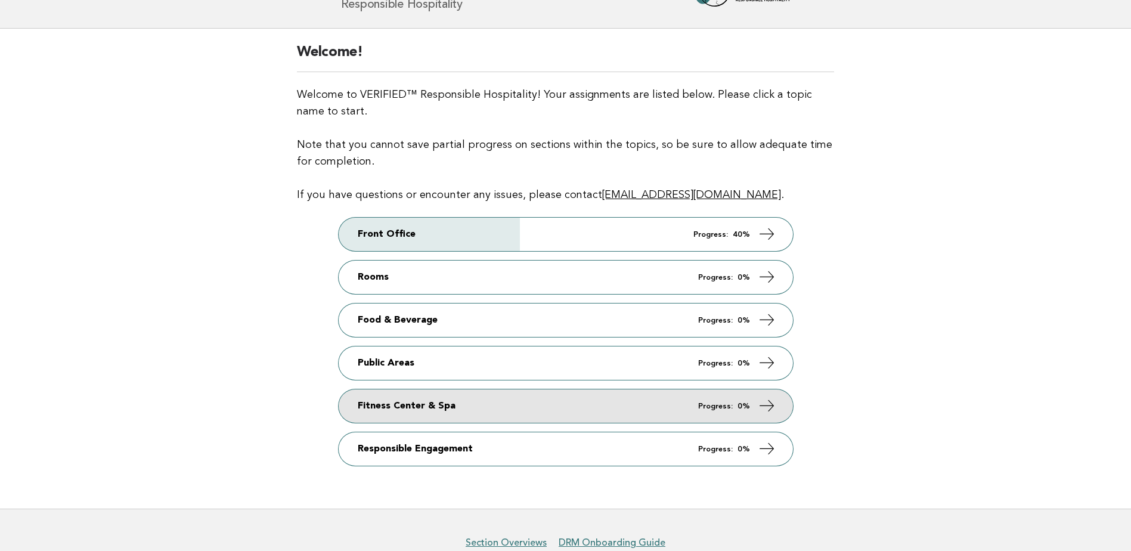
click at [601, 399] on link "Fitness Center & Spa Progress: 0%" at bounding box center [566, 405] width 454 height 33
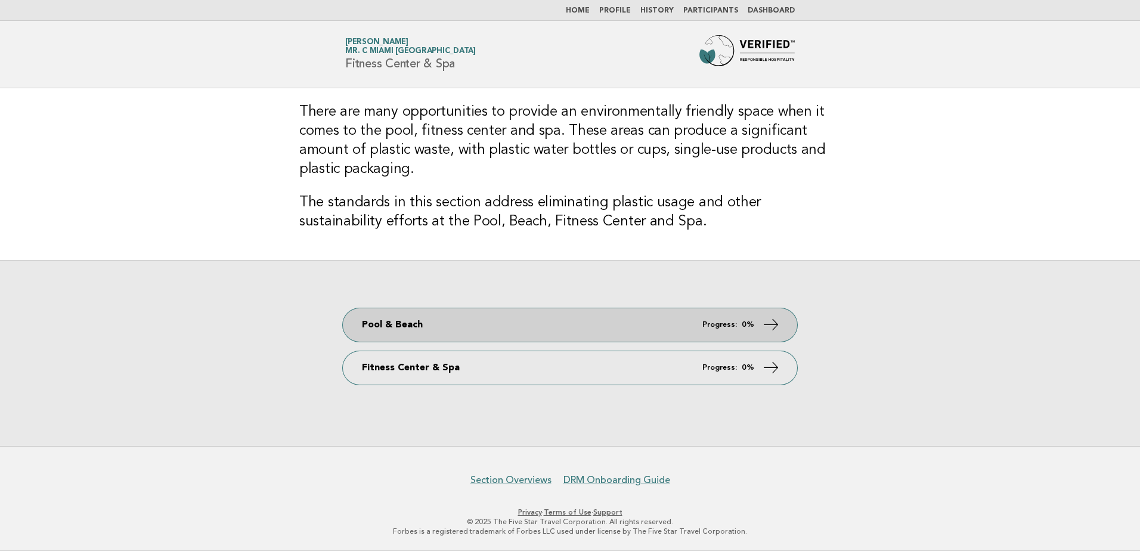
click at [674, 327] on link "Pool & Beach Progress: 0%" at bounding box center [570, 324] width 454 height 33
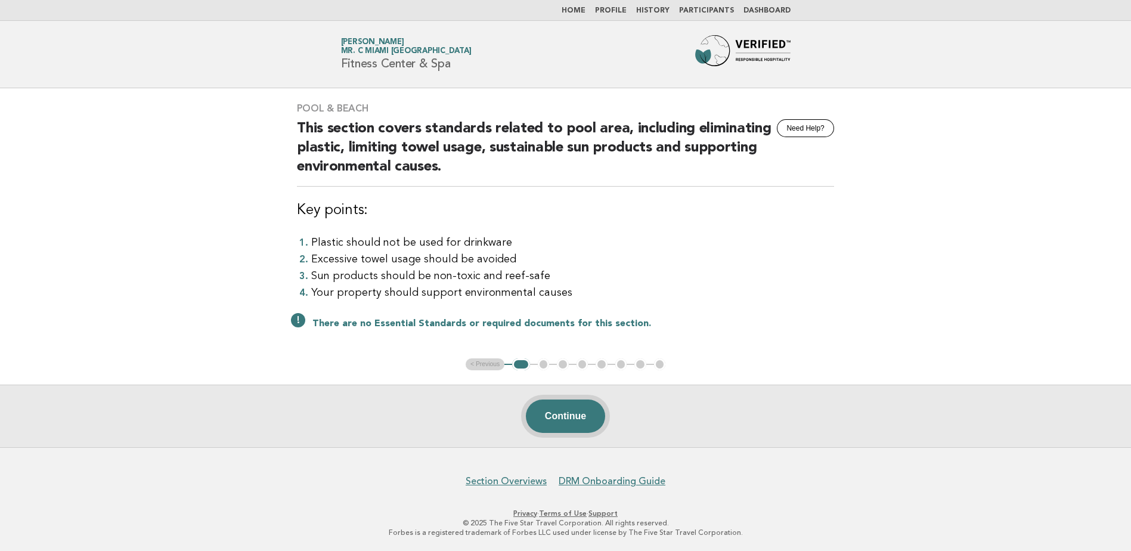
click at [570, 419] on button "Continue" at bounding box center [565, 415] width 79 height 33
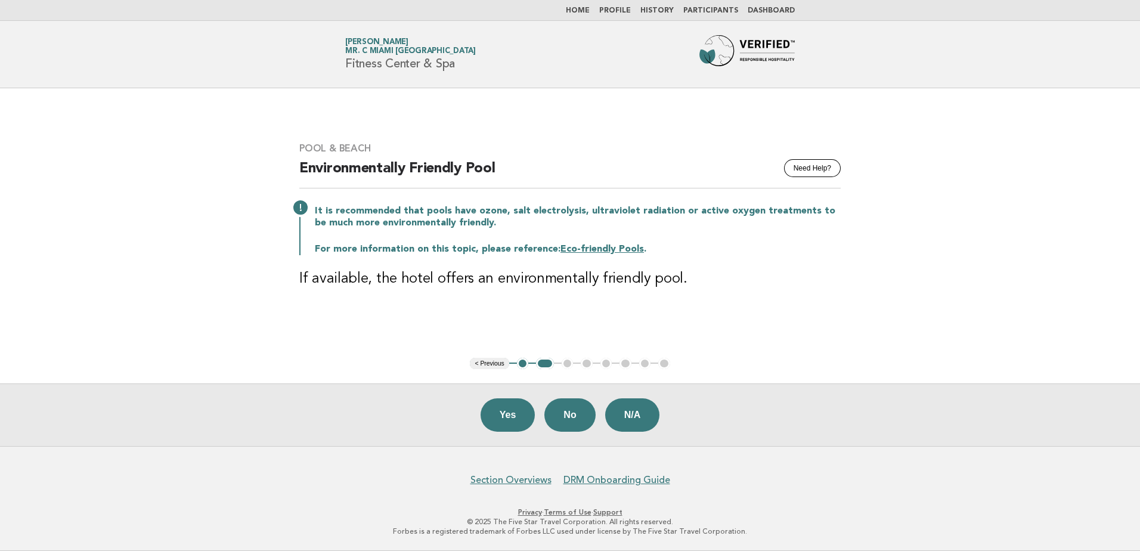
click at [617, 247] on link "Eco-friendly Pools" at bounding box center [601, 249] width 83 height 10
click at [565, 365] on ul "< Previous 1 2 3 4 5 6 7 8" at bounding box center [570, 364] width 200 height 12
drag, startPoint x: 565, startPoint y: 365, endPoint x: 544, endPoint y: 363, distance: 20.3
click at [566, 365] on ul "< Previous 1 2 3 4 5 6 7 8" at bounding box center [570, 364] width 200 height 12
click at [564, 415] on button "No" at bounding box center [569, 414] width 51 height 33
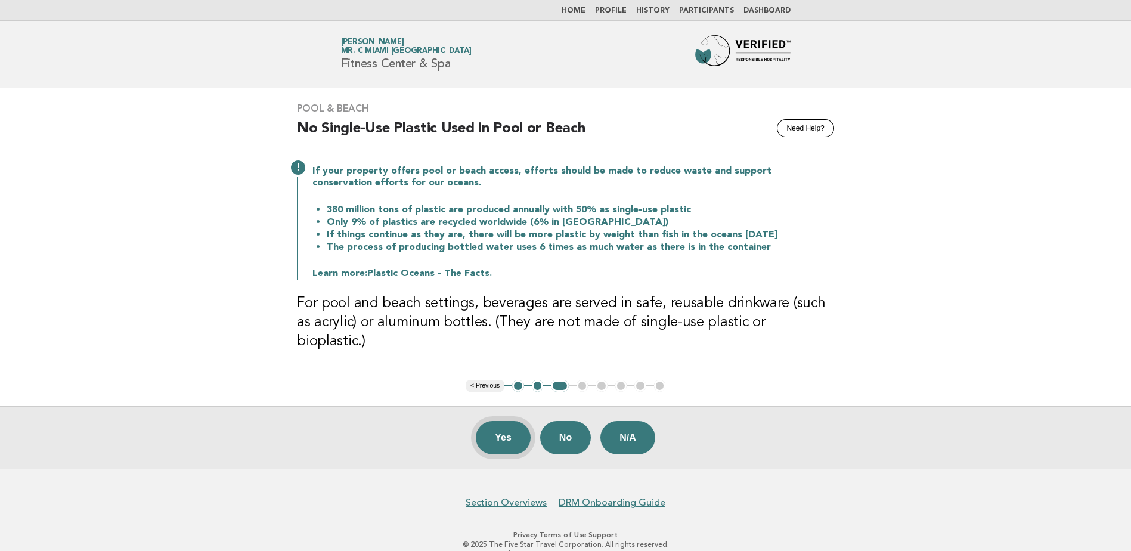
click at [495, 422] on button "Yes" at bounding box center [503, 437] width 55 height 33
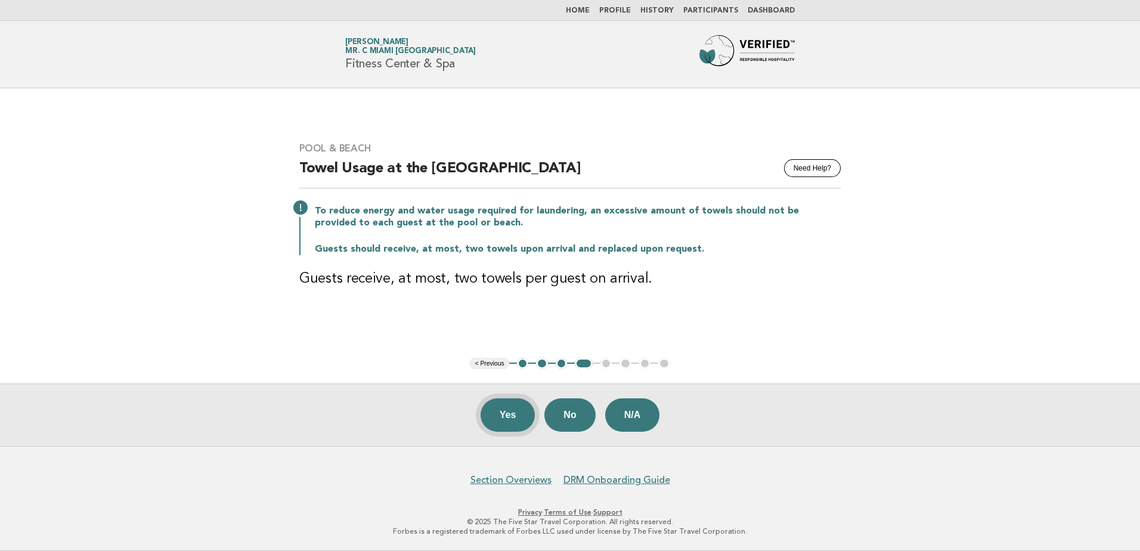
click at [507, 409] on button "Yes" at bounding box center [508, 414] width 55 height 33
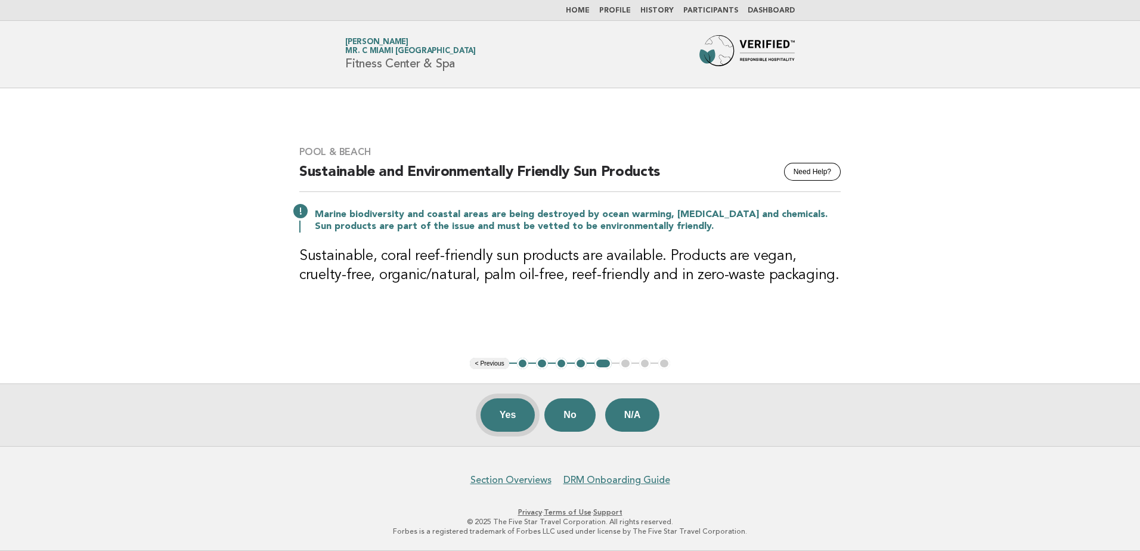
click at [500, 417] on button "Yes" at bounding box center [508, 414] width 55 height 33
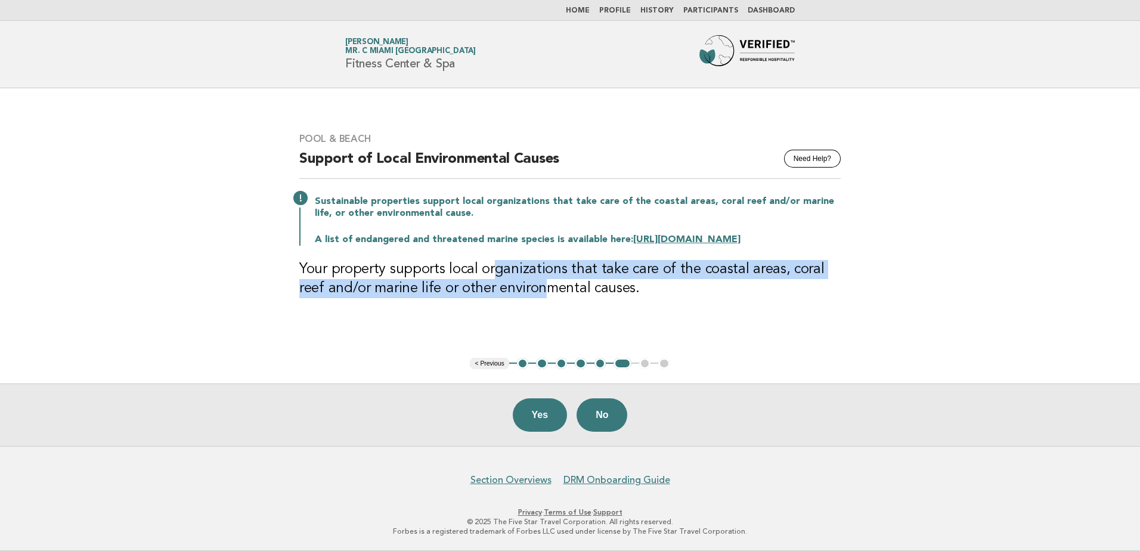
drag, startPoint x: 493, startPoint y: 267, endPoint x: 517, endPoint y: 315, distance: 53.3
click at [517, 315] on div "Pool & Beach Need Help? Support of Local Environmental Causes Sustainable prope…" at bounding box center [570, 223] width 570 height 208
drag, startPoint x: 517, startPoint y: 315, endPoint x: 432, endPoint y: 314, distance: 85.3
click at [429, 314] on div "Pool & Beach Need Help? Support of Local Environmental Causes Sustainable prope…" at bounding box center [570, 223] width 570 height 208
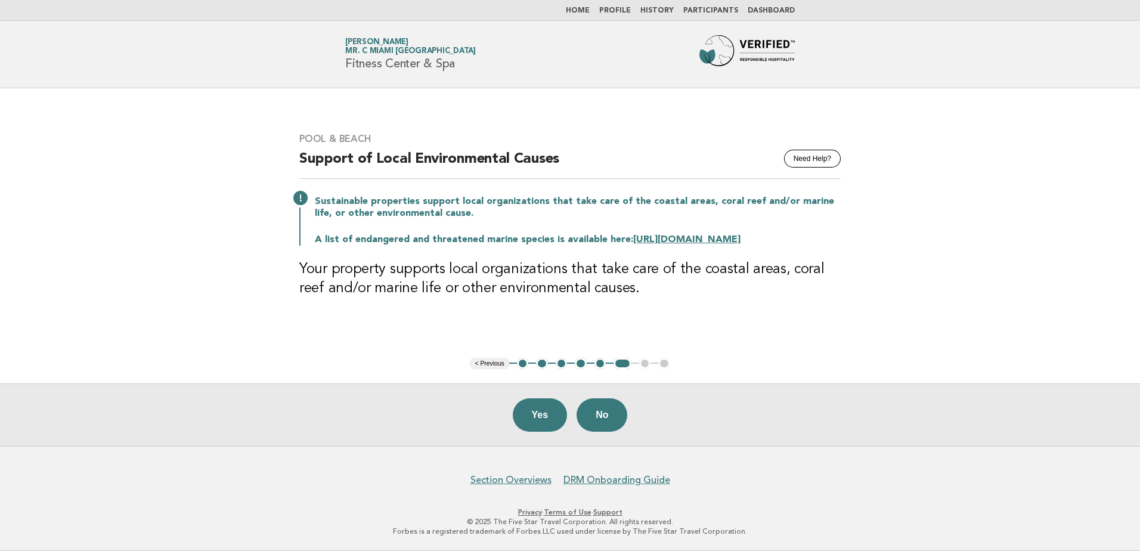
click at [526, 433] on div "Yes No" at bounding box center [570, 414] width 1140 height 63
click at [531, 407] on button "Yes" at bounding box center [540, 414] width 55 height 33
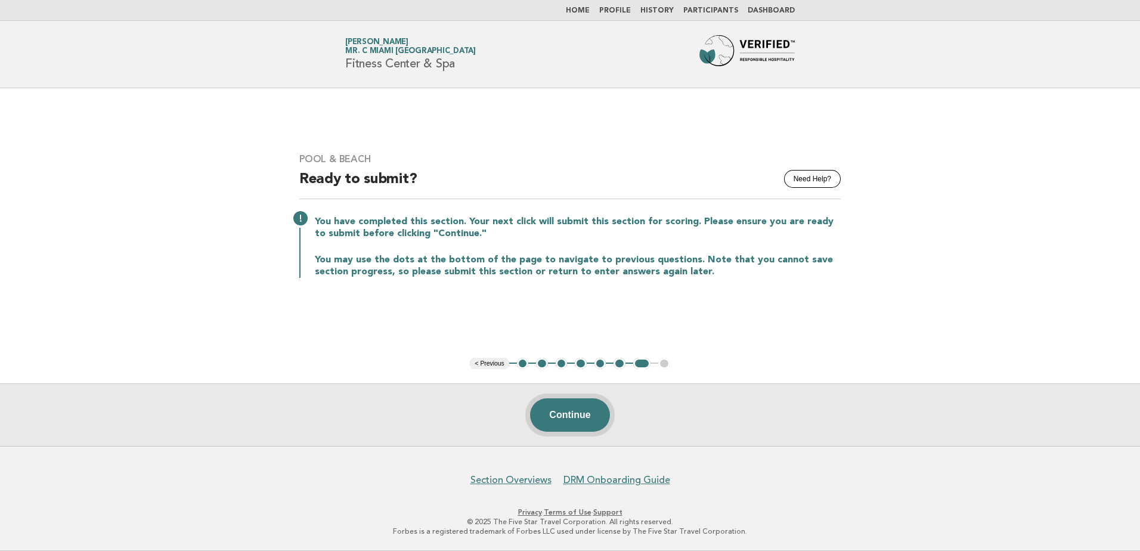
click at [588, 414] on button "Continue" at bounding box center [569, 414] width 79 height 33
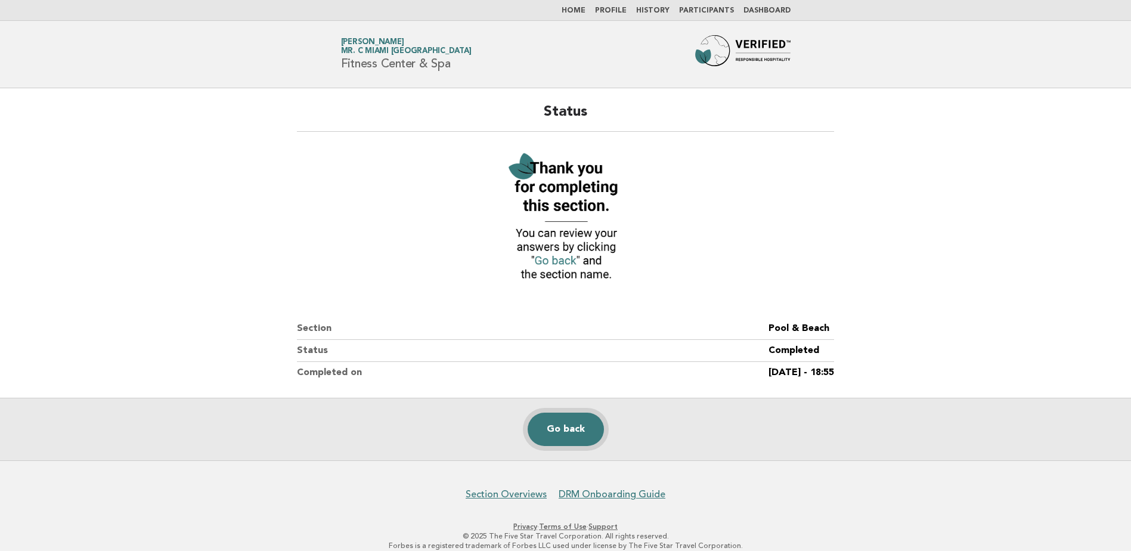
click at [580, 423] on link "Go back" at bounding box center [566, 429] width 76 height 33
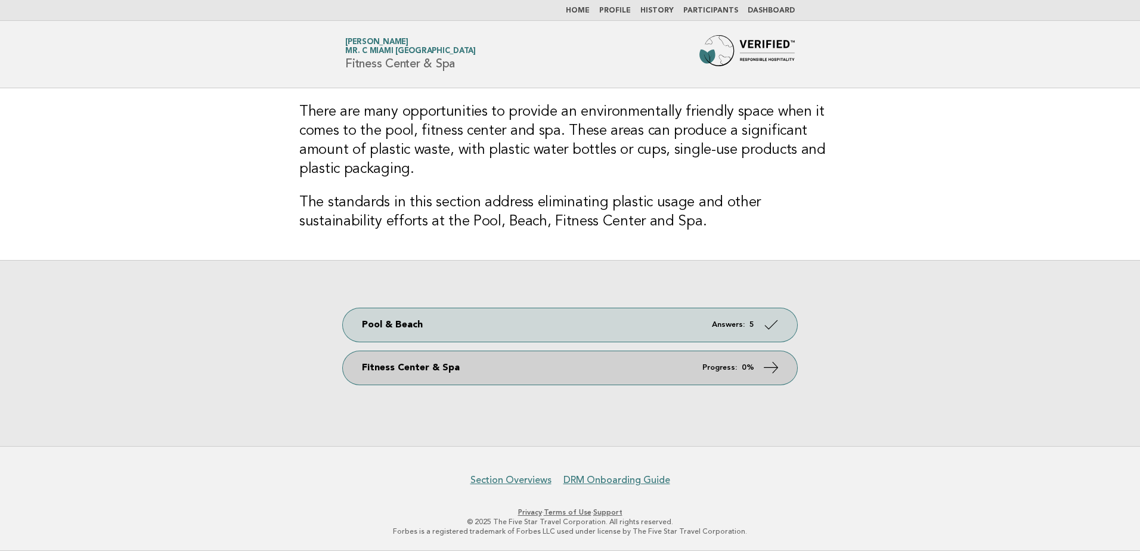
click at [777, 366] on icon at bounding box center [771, 366] width 17 height 17
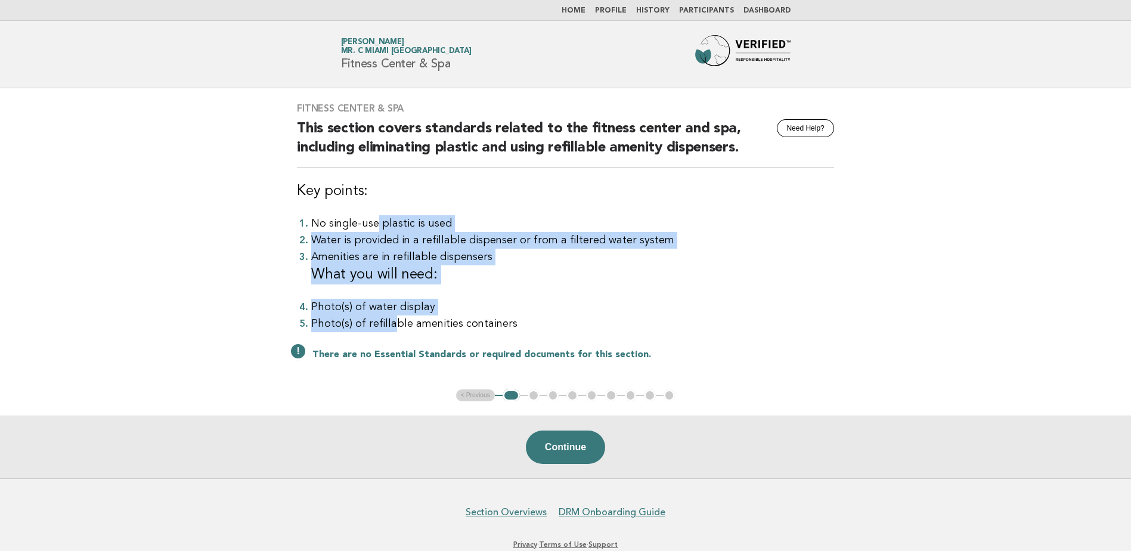
drag, startPoint x: 380, startPoint y: 274, endPoint x: 392, endPoint y: 324, distance: 51.3
click at [392, 324] on ol "No single-use plastic is used Water is provided in a refillable dispenser or fr…" at bounding box center [565, 273] width 537 height 117
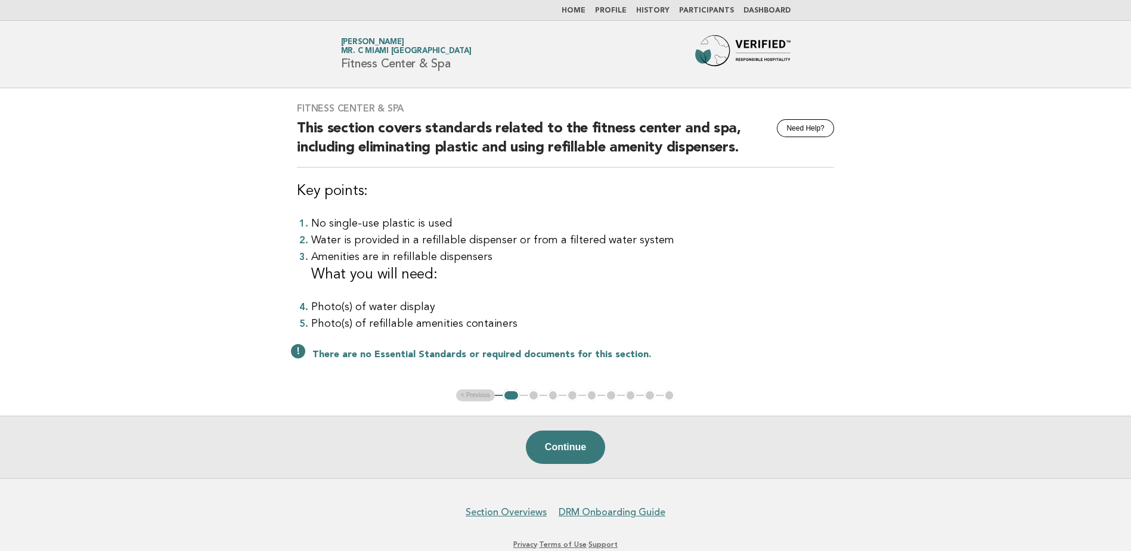
drag, startPoint x: 392, startPoint y: 324, endPoint x: 551, endPoint y: 336, distance: 159.6
click at [551, 336] on div "Fitness Center & Spa Need Help? This section covers standards related to the fi…" at bounding box center [566, 238] width 566 height 301
click at [574, 469] on div "Continue" at bounding box center [565, 447] width 1131 height 63
click at [576, 446] on button "Continue" at bounding box center [565, 446] width 79 height 33
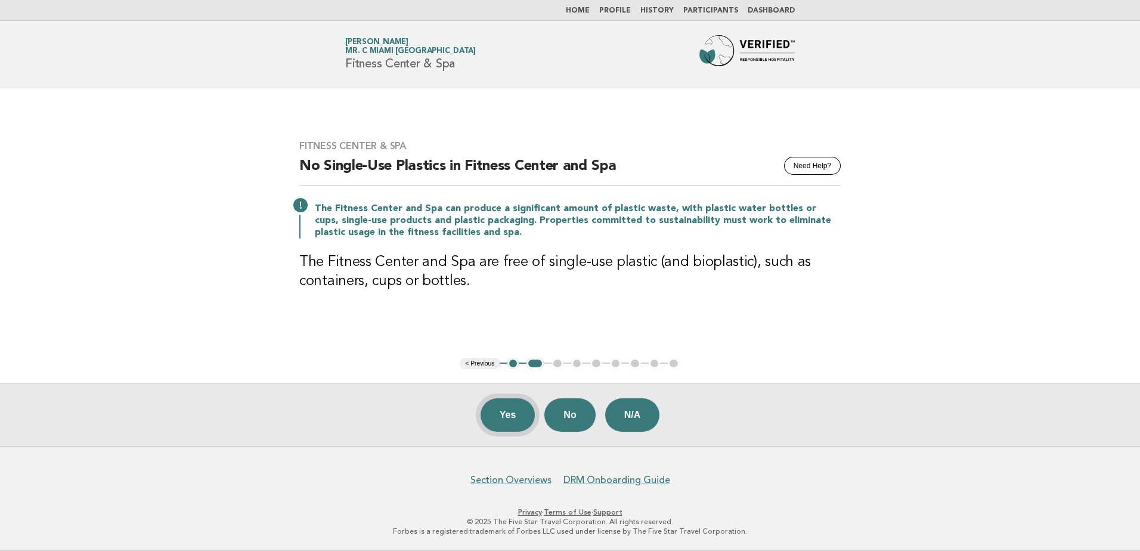
click at [515, 413] on button "Yes" at bounding box center [508, 414] width 55 height 33
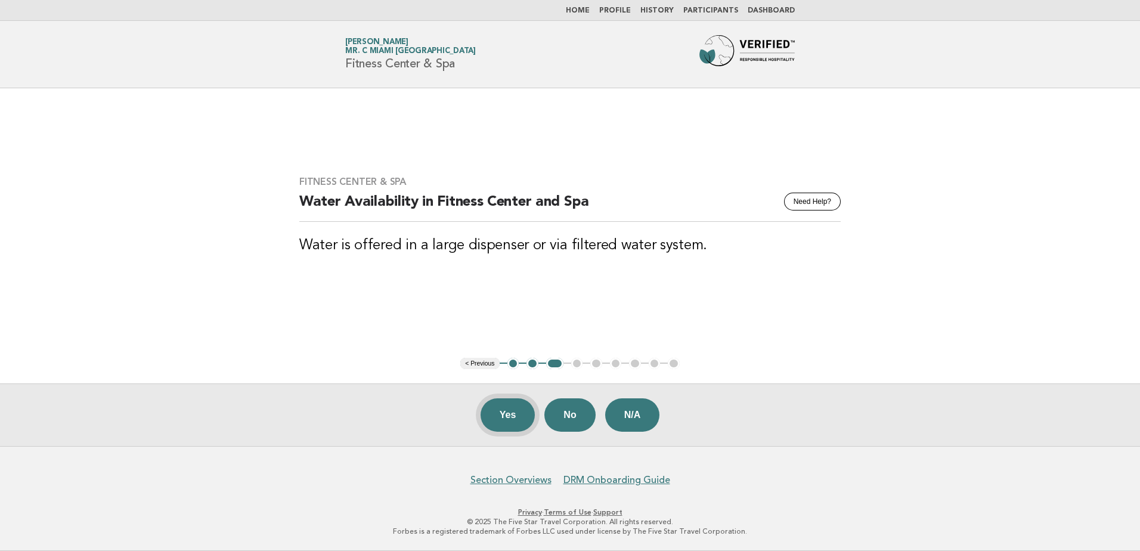
click at [508, 418] on button "Yes" at bounding box center [508, 414] width 55 height 33
